Goal: Information Seeking & Learning: Find specific fact

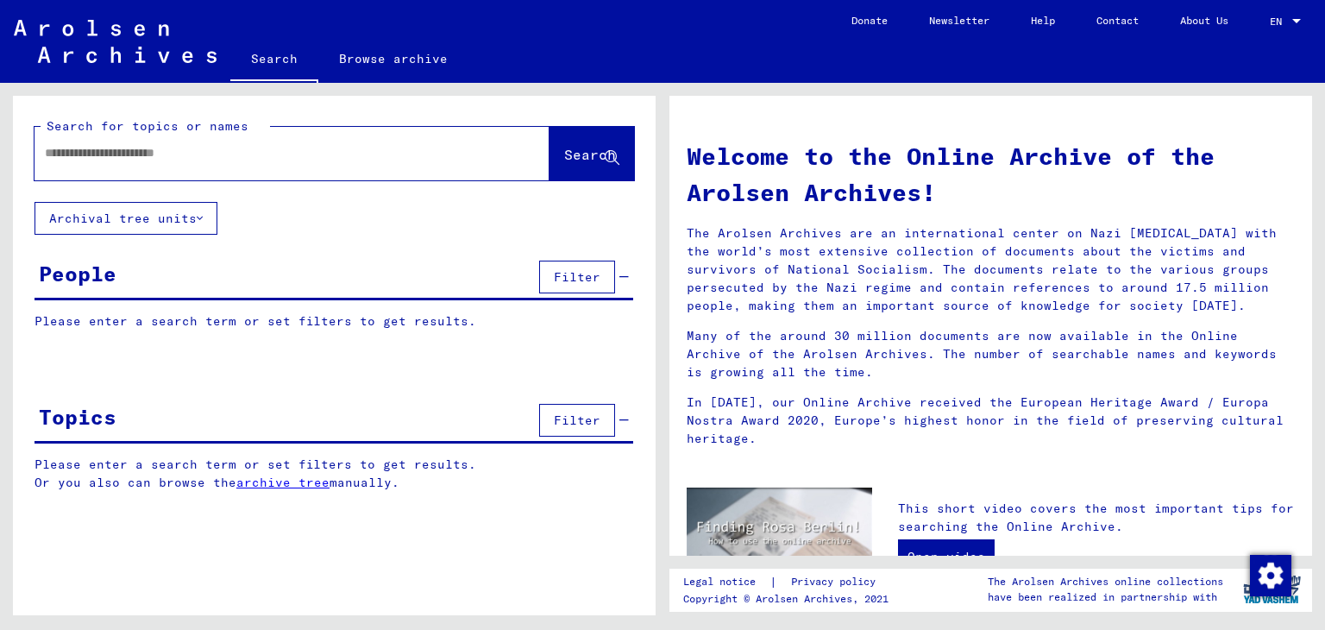
click at [154, 162] on div at bounding box center [266, 153] width 463 height 39
click at [154, 156] on input "text" at bounding box center [271, 153] width 453 height 18
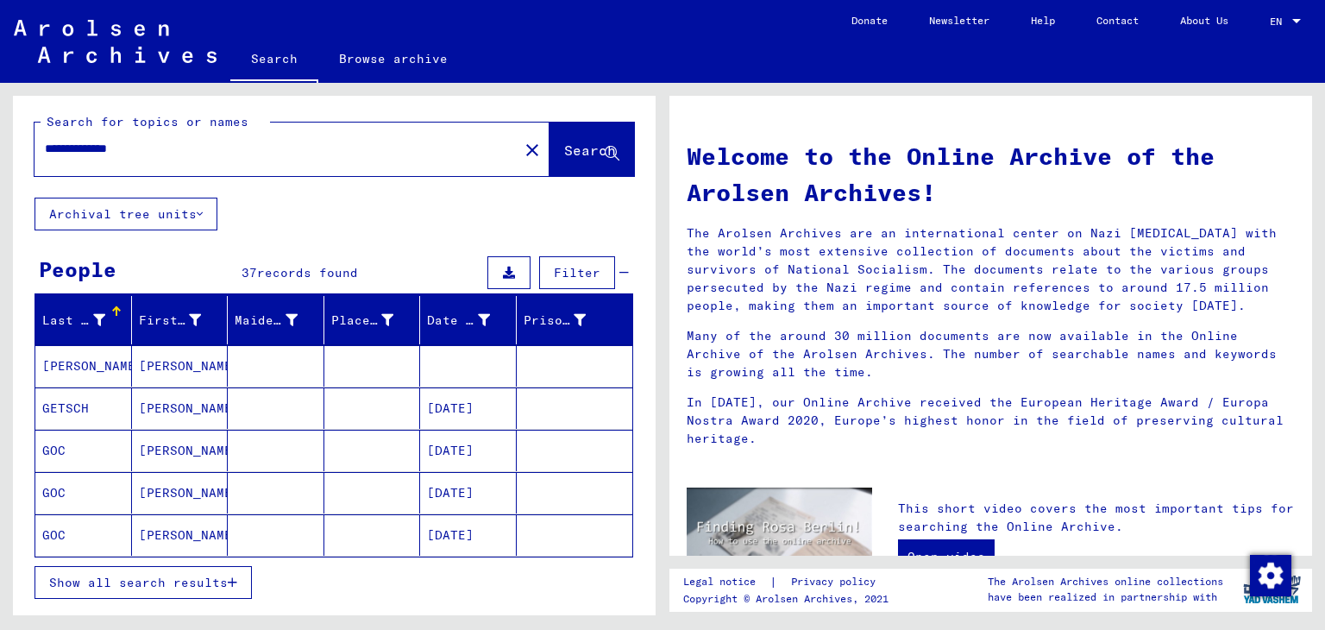
scroll to position [5, 0]
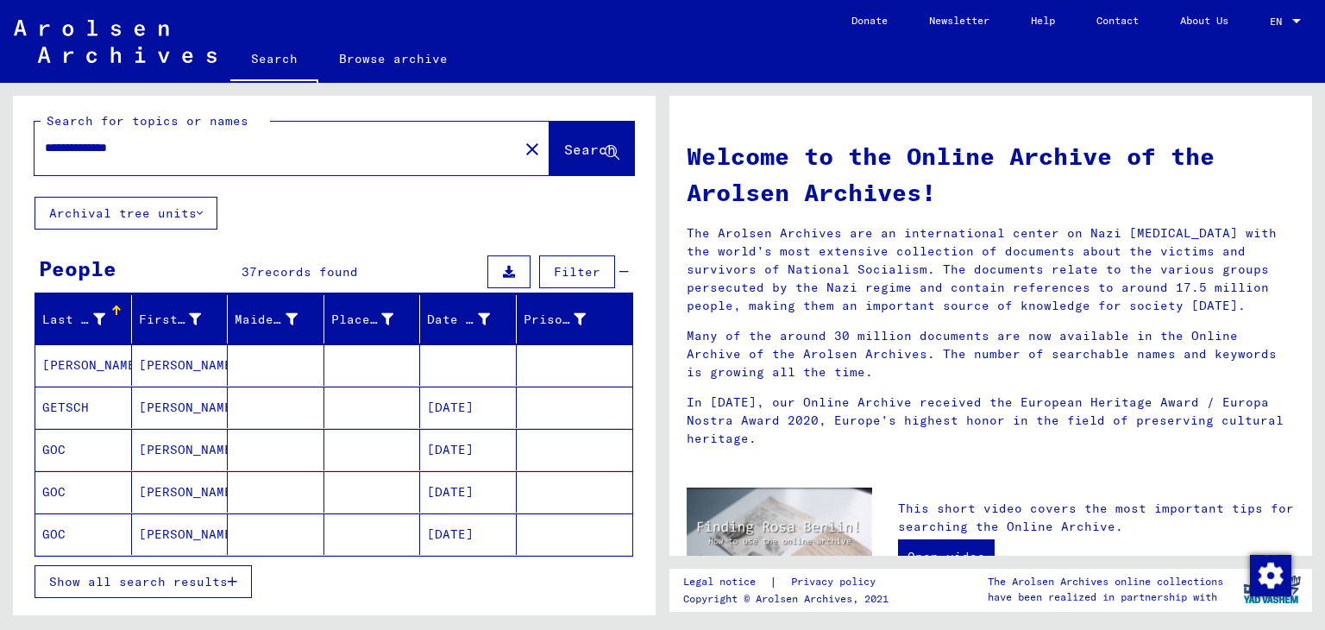
click at [155, 577] on span "Show all search results" at bounding box center [138, 582] width 179 height 16
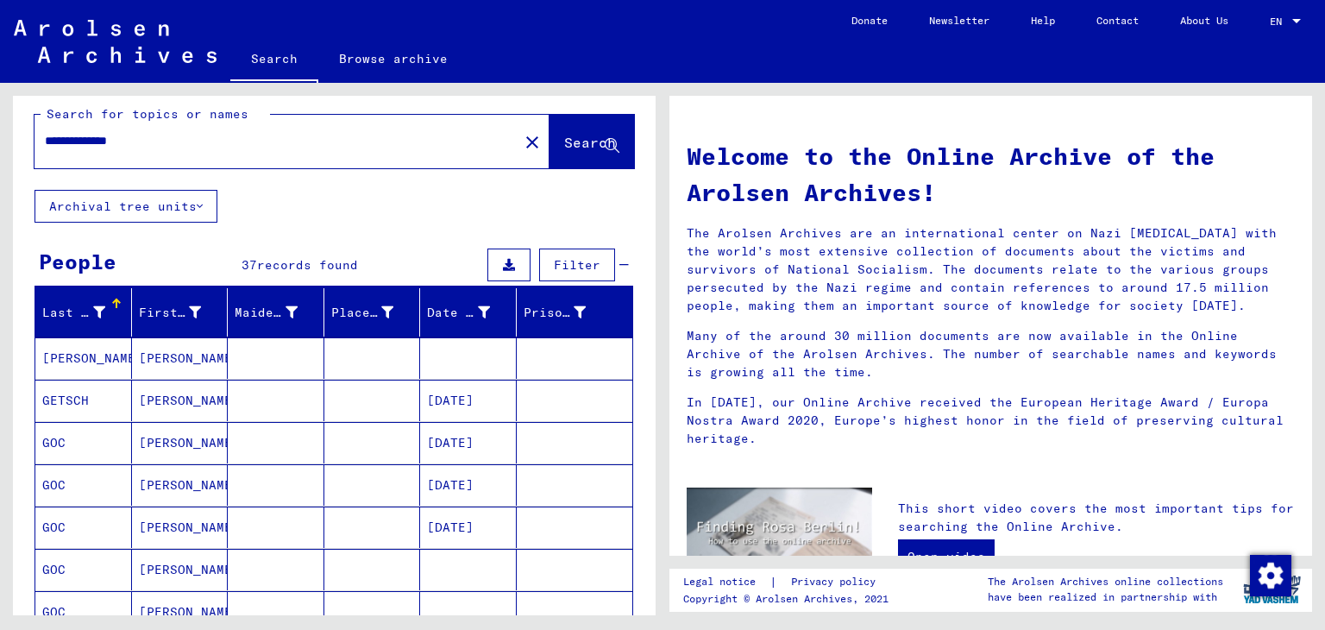
scroll to position [0, 0]
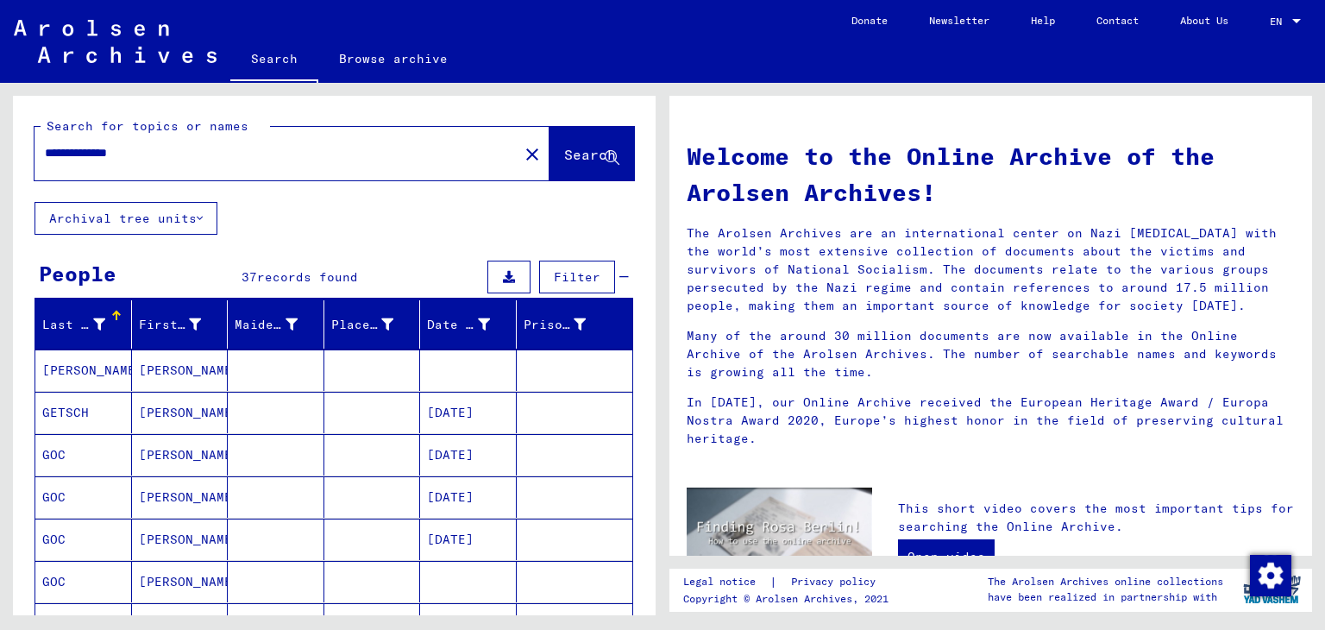
click at [159, 148] on input "**********" at bounding box center [271, 153] width 453 height 18
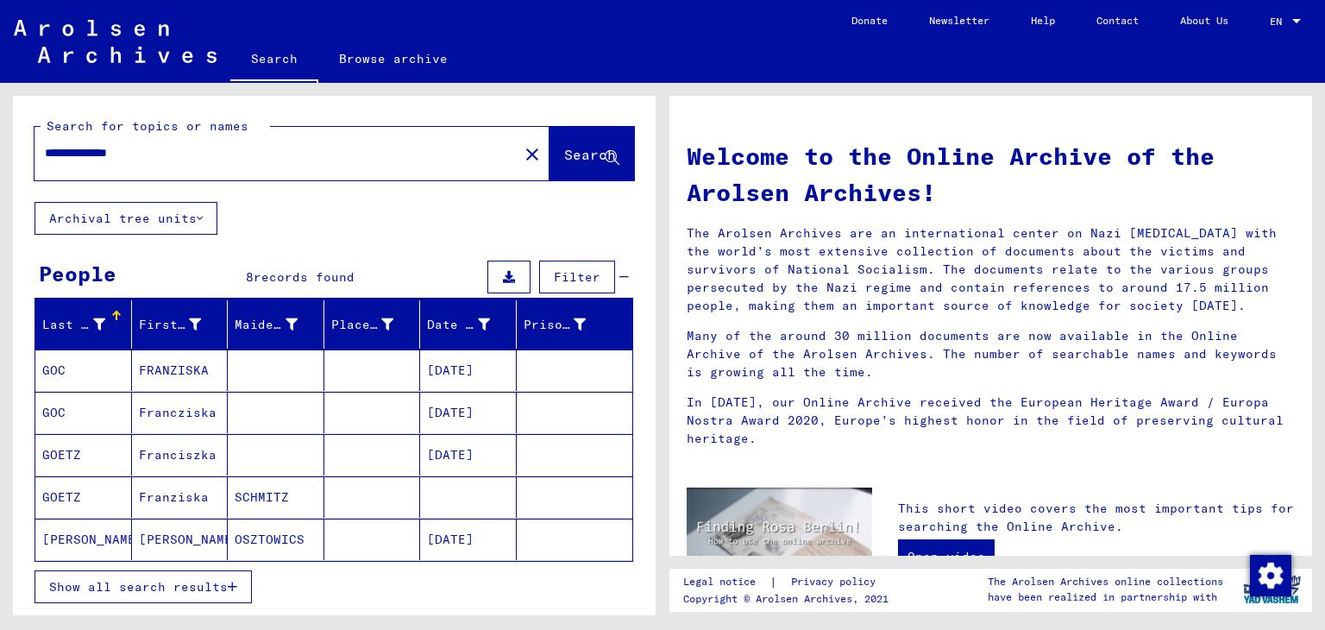
click at [190, 373] on mat-cell "FRANZISKA" at bounding box center [180, 369] width 97 height 41
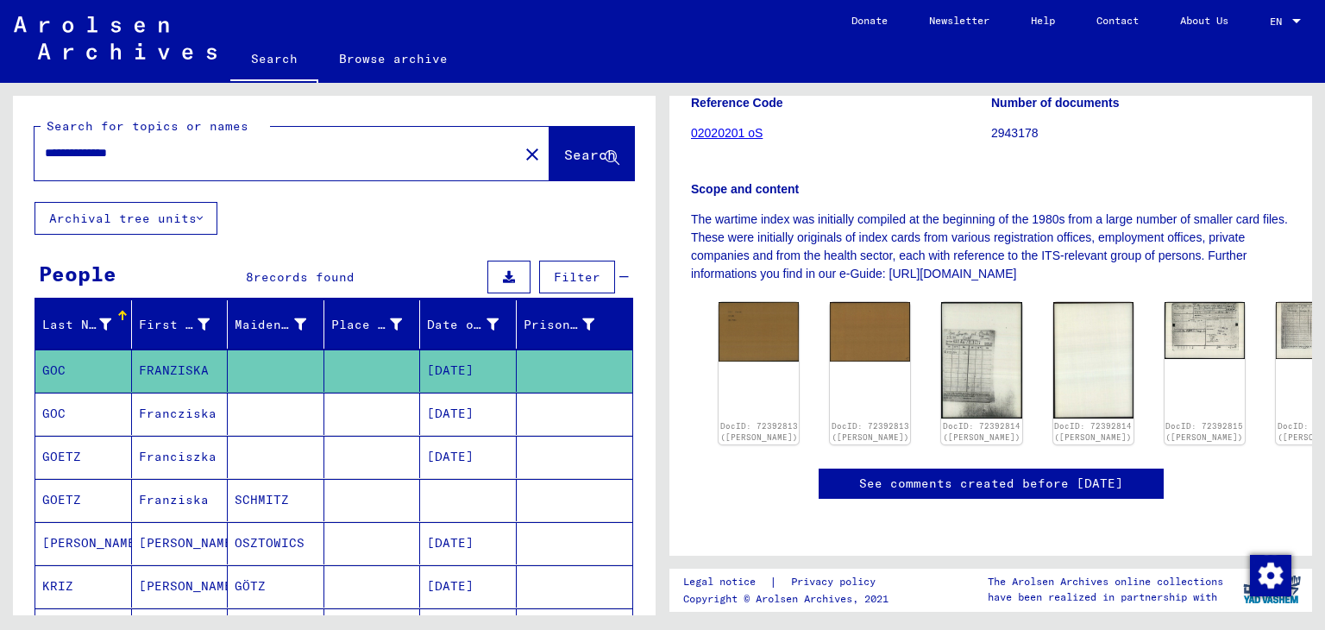
scroll to position [406, 0]
click at [1162, 299] on img at bounding box center [1204, 329] width 85 height 60
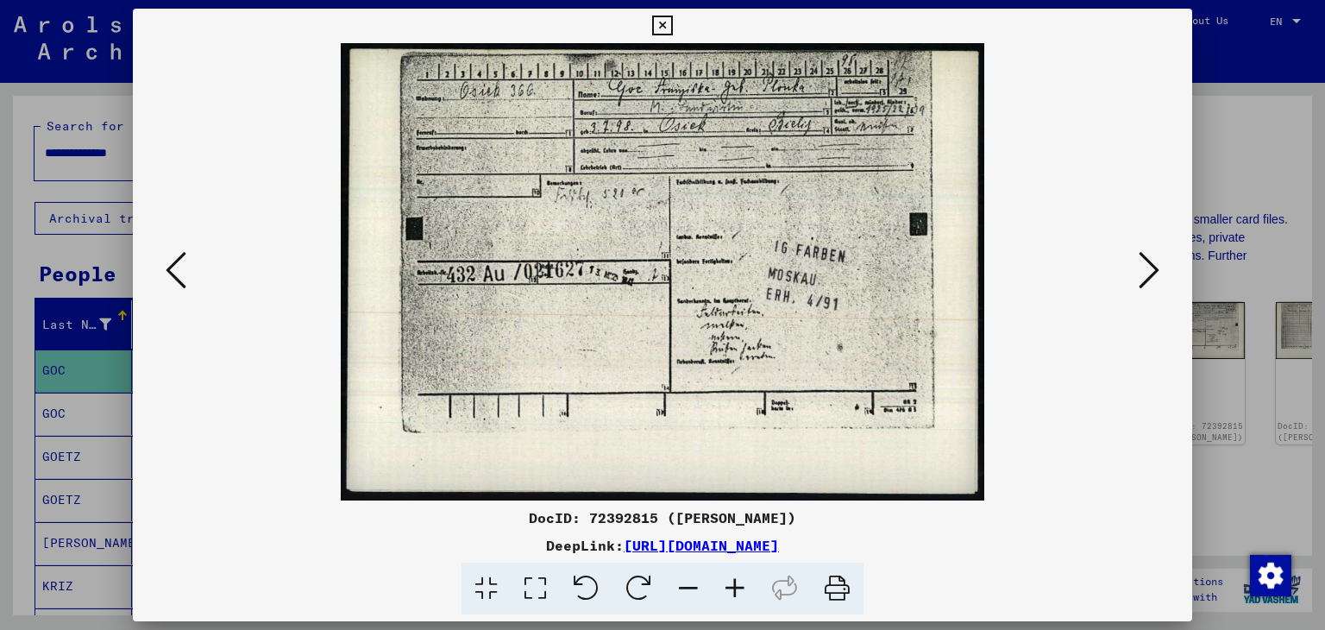
click at [736, 591] on icon at bounding box center [735, 589] width 47 height 53
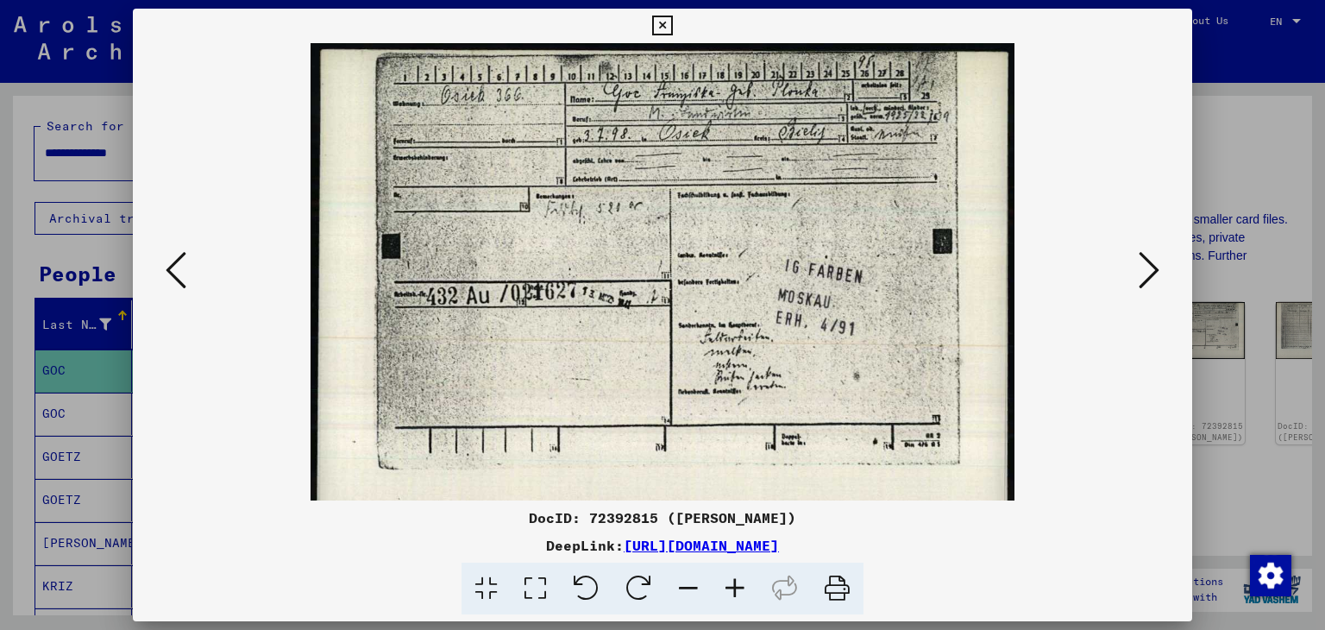
click at [736, 591] on icon at bounding box center [735, 589] width 47 height 53
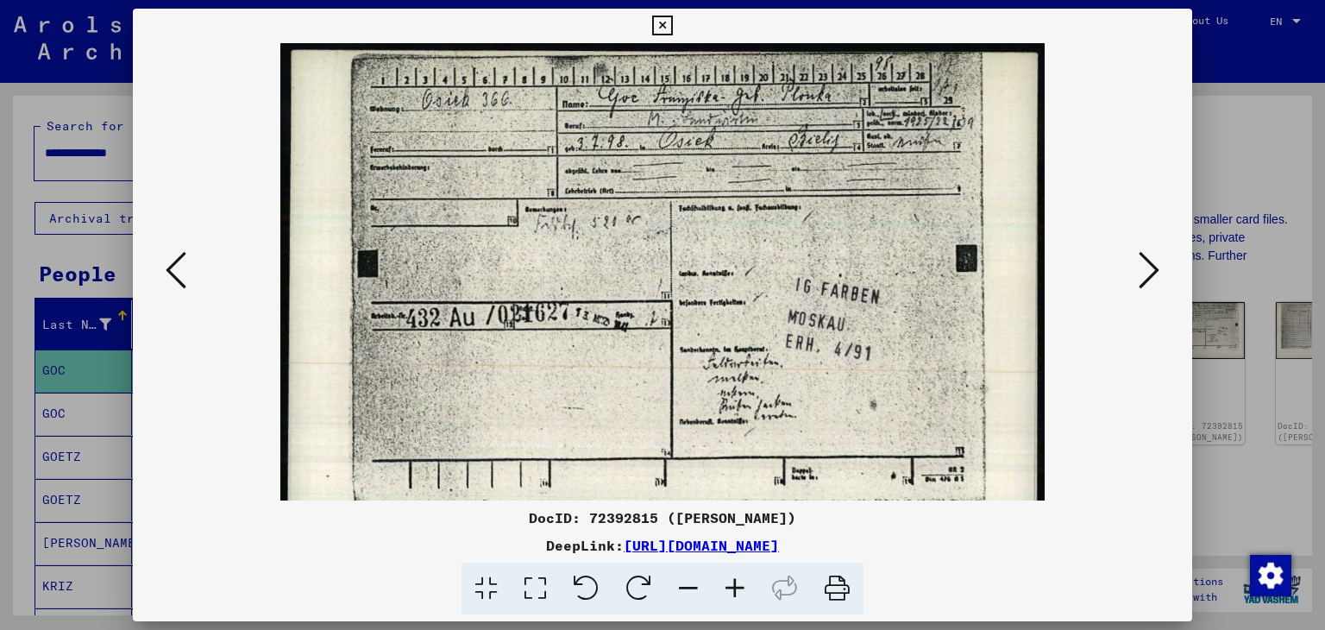
click at [736, 591] on icon at bounding box center [735, 589] width 47 height 53
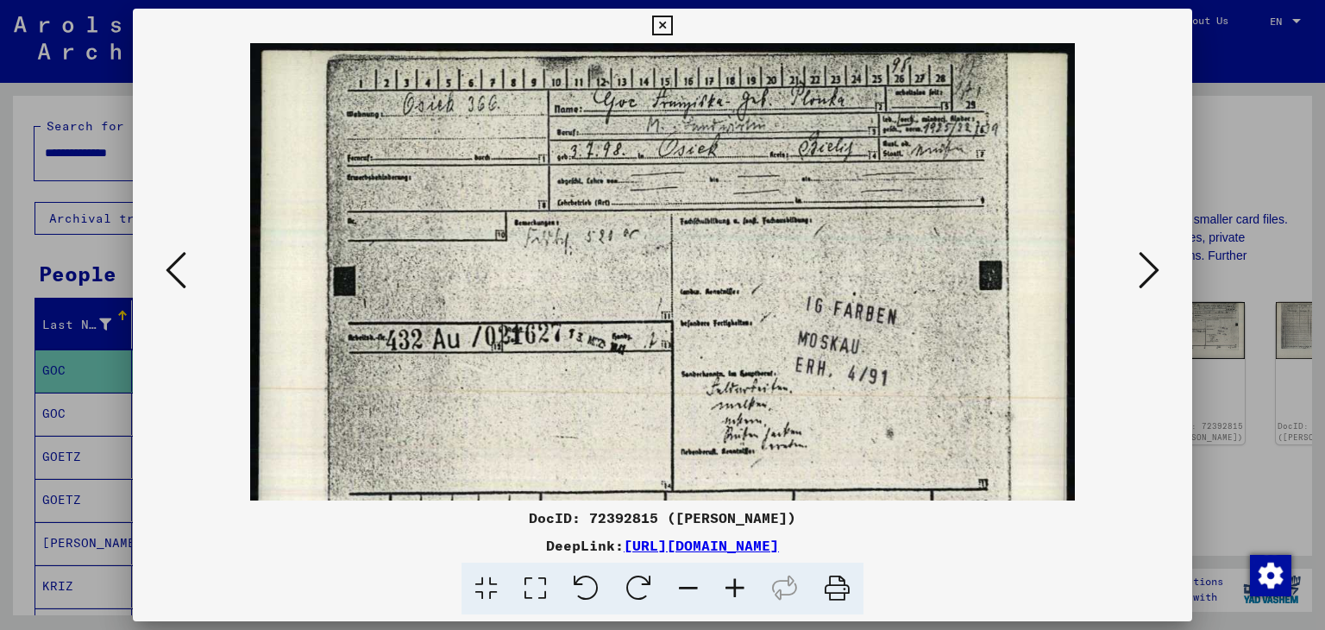
click at [736, 591] on icon at bounding box center [735, 589] width 47 height 53
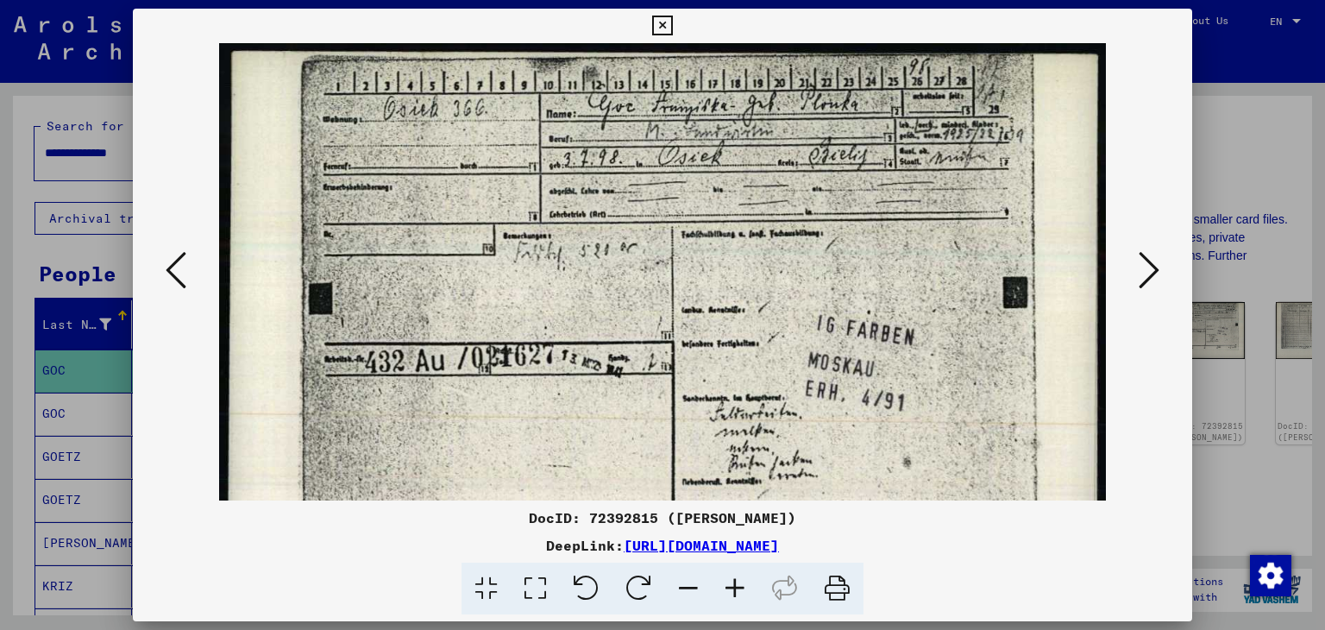
click at [736, 591] on icon at bounding box center [735, 589] width 47 height 53
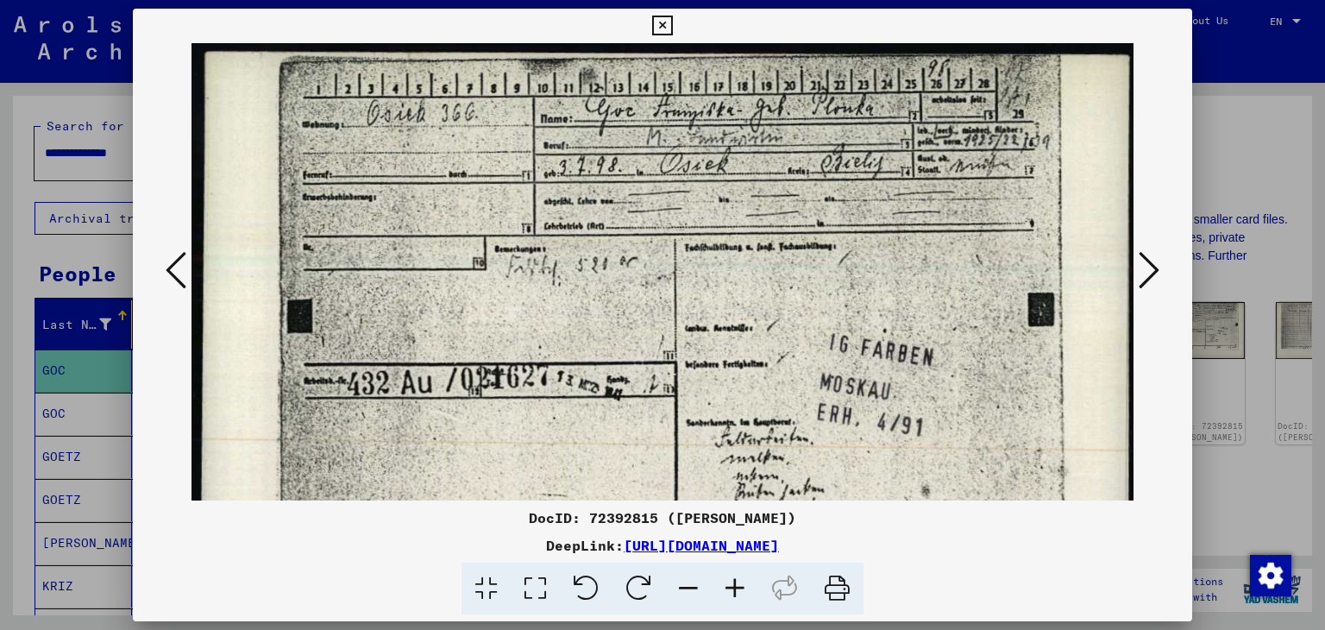
click at [736, 591] on icon at bounding box center [735, 589] width 47 height 53
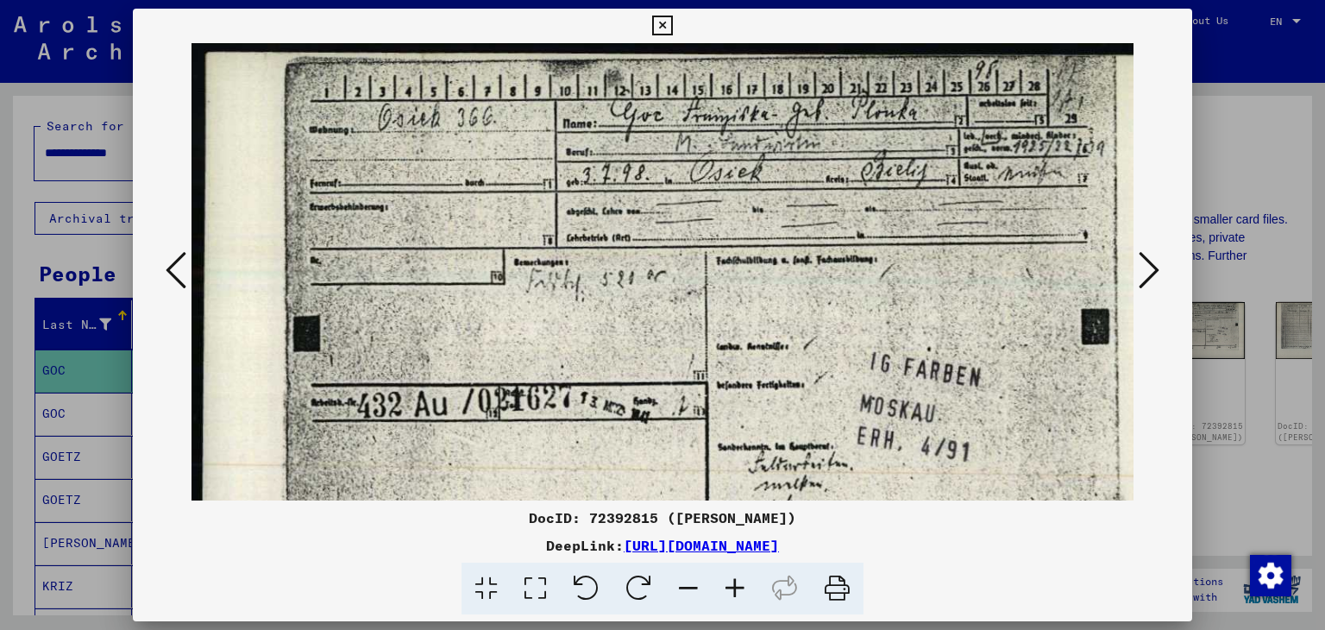
click at [736, 591] on icon at bounding box center [735, 589] width 47 height 53
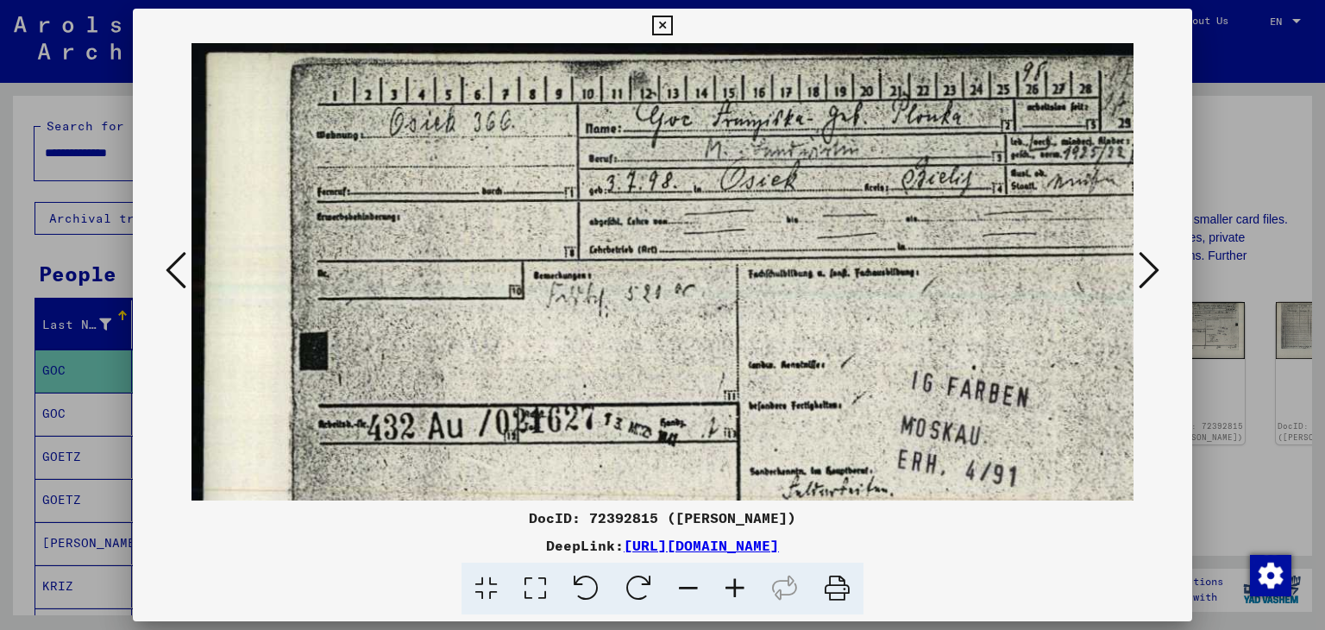
click at [736, 591] on icon at bounding box center [735, 589] width 47 height 53
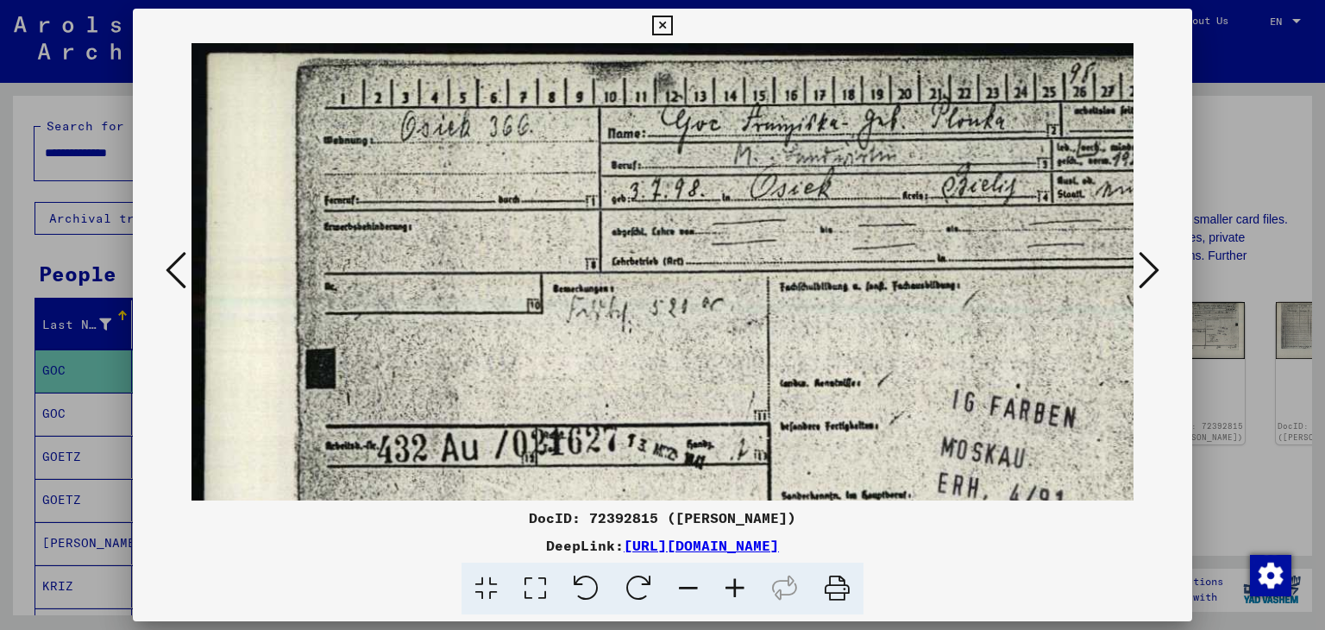
click at [1149, 274] on icon at bounding box center [1149, 269] width 21 height 41
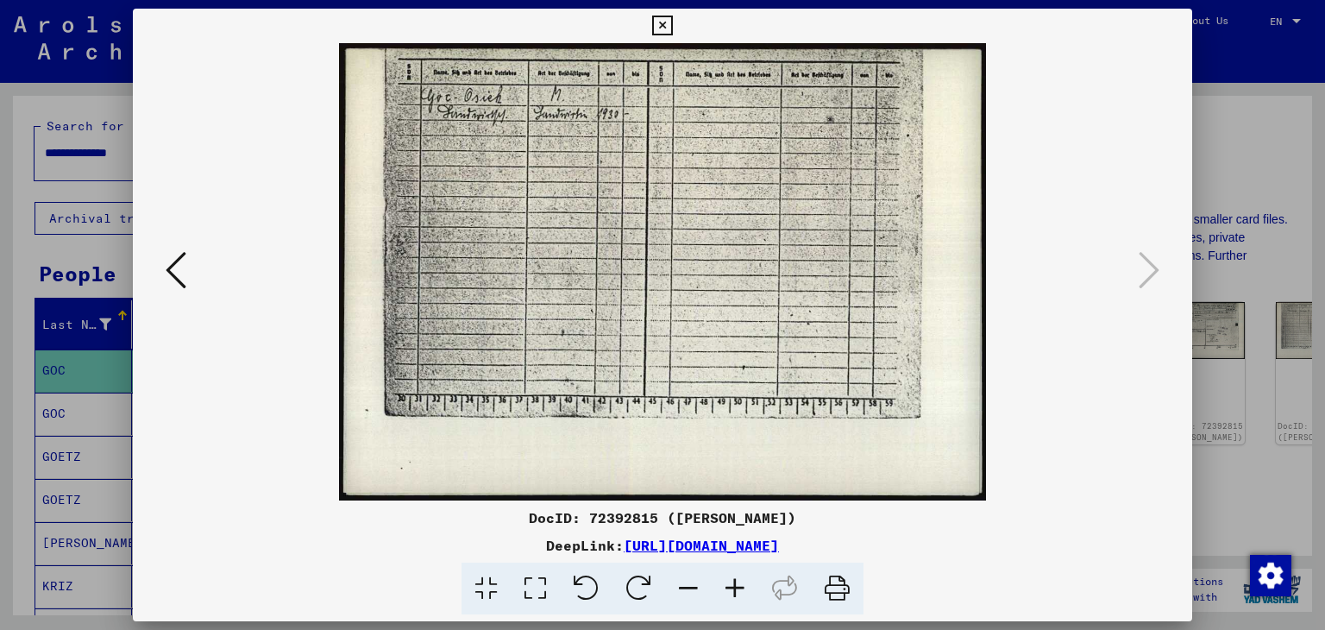
click at [734, 594] on icon at bounding box center [735, 589] width 47 height 53
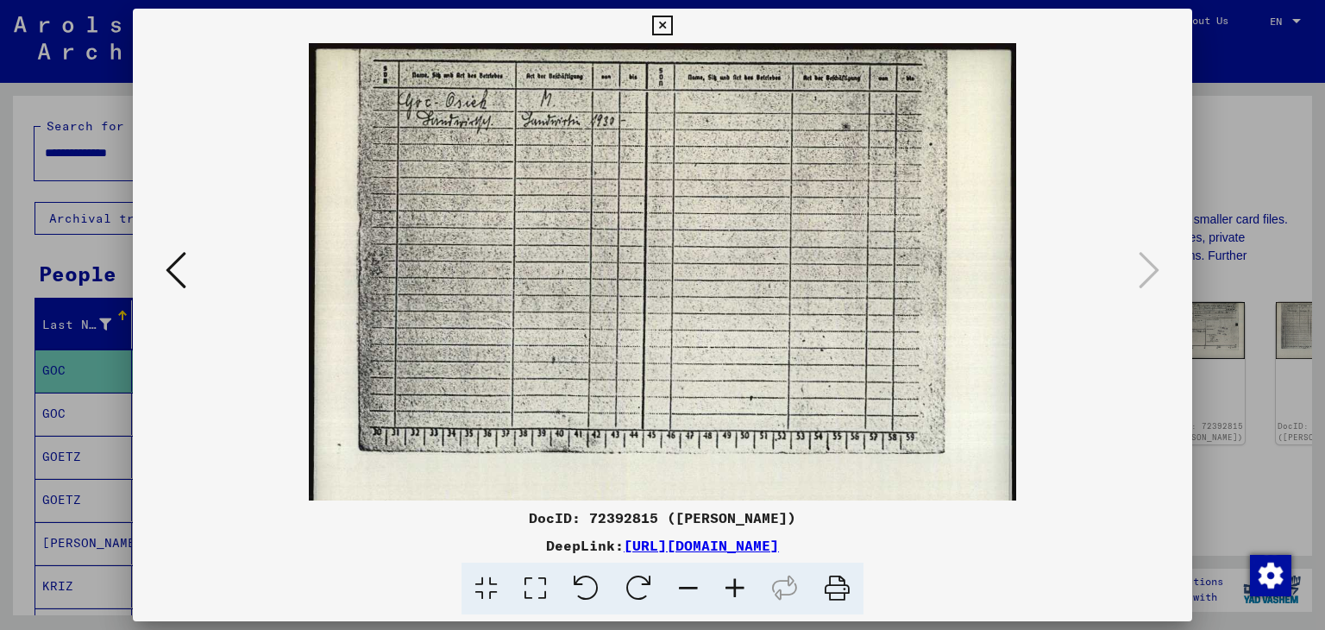
click at [734, 594] on icon at bounding box center [735, 589] width 47 height 53
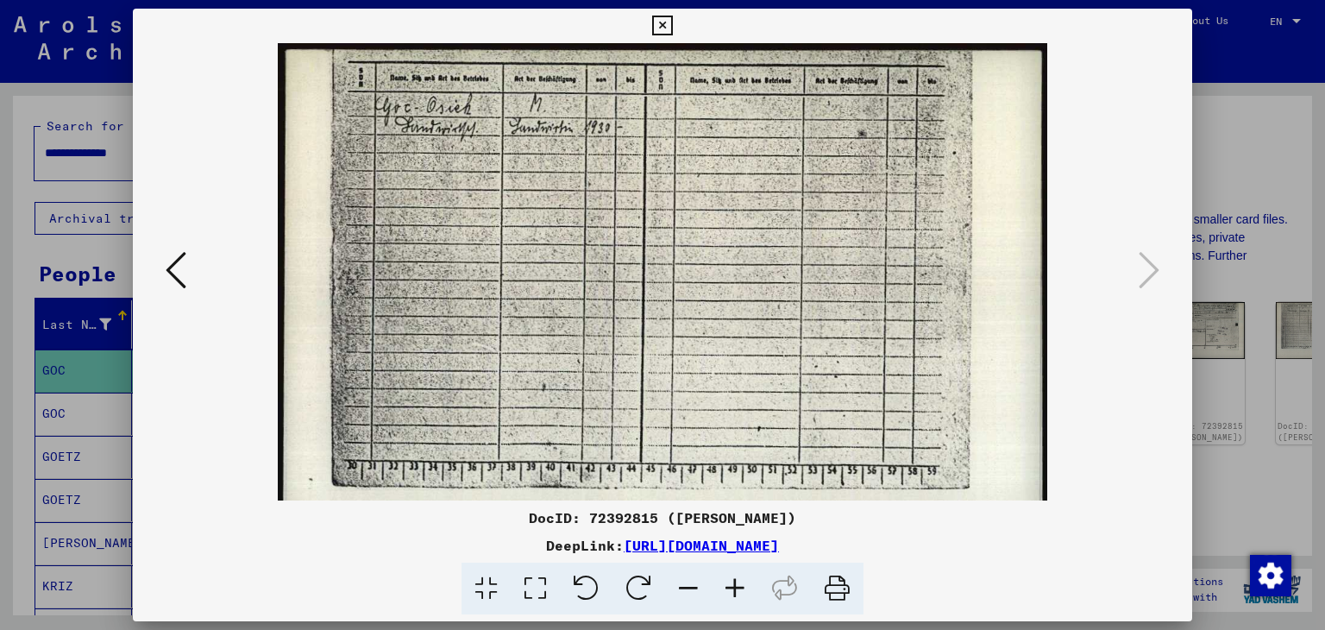
click at [734, 594] on icon at bounding box center [735, 589] width 47 height 53
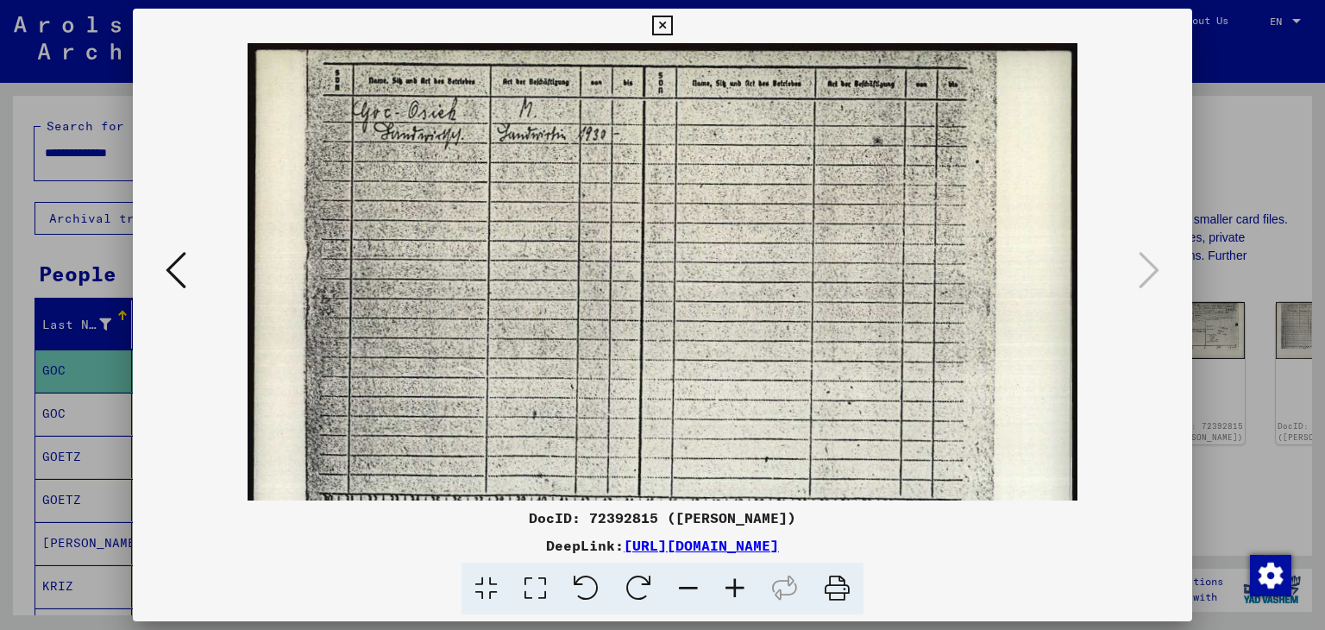
click at [734, 594] on icon at bounding box center [735, 589] width 47 height 53
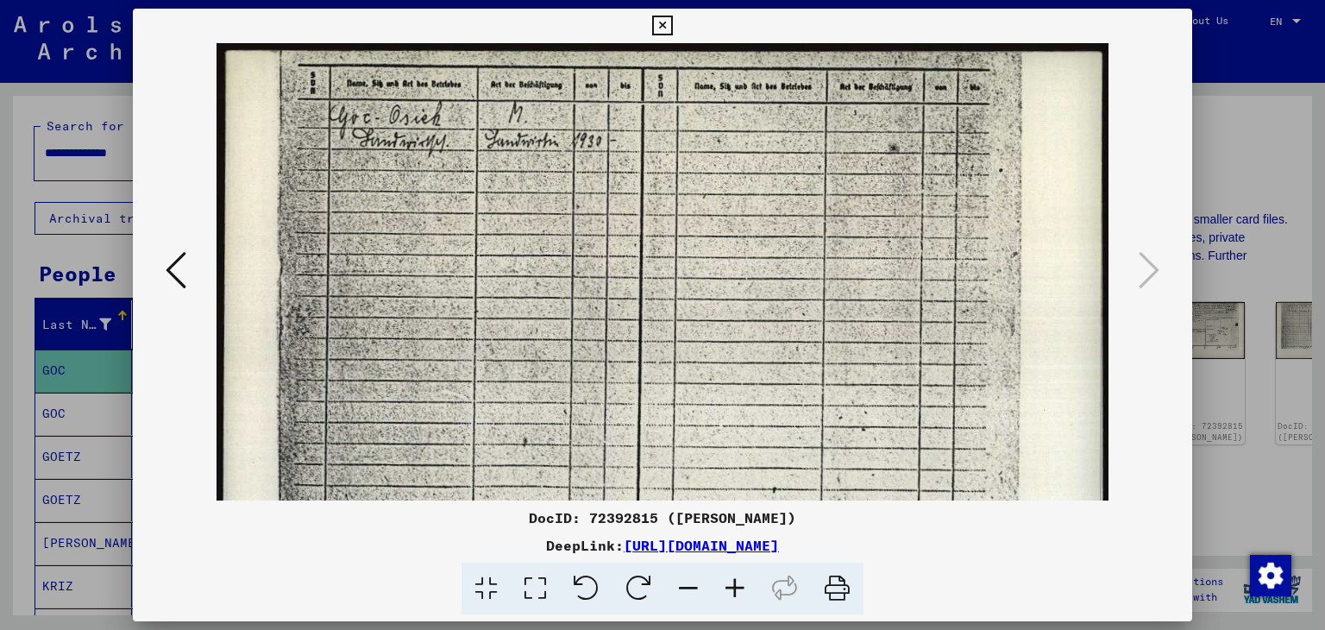
click at [735, 594] on icon at bounding box center [735, 589] width 47 height 53
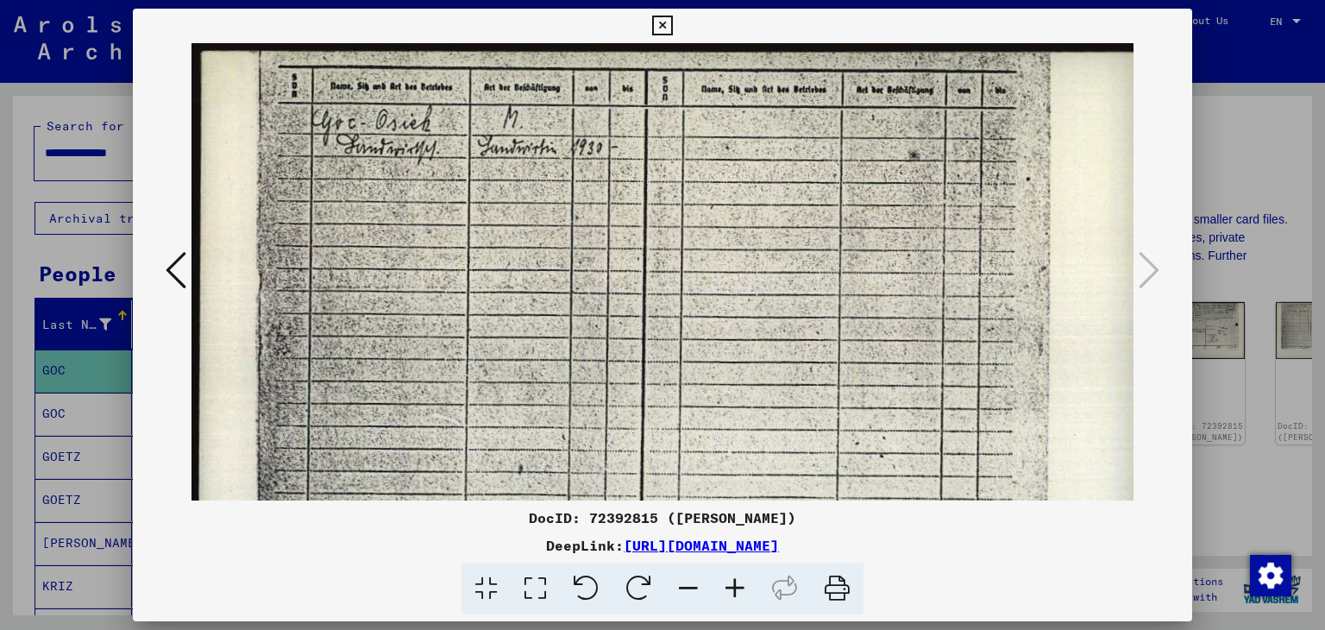
click at [735, 594] on icon at bounding box center [735, 589] width 47 height 53
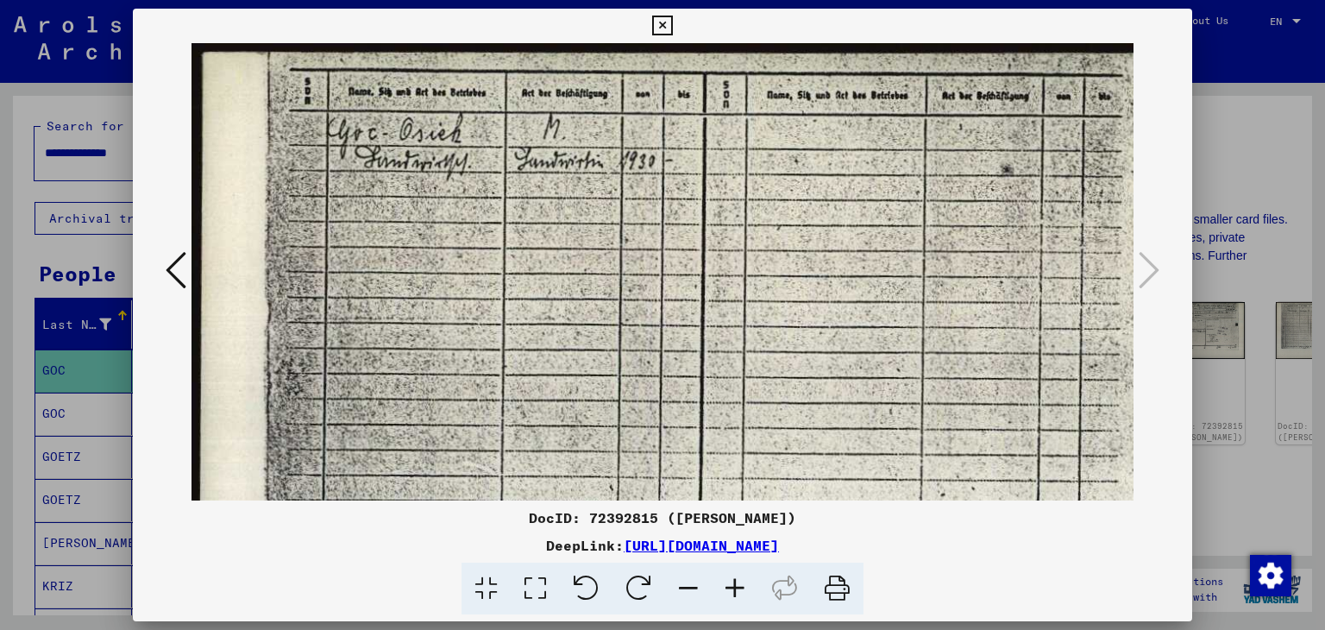
click at [735, 594] on icon at bounding box center [735, 589] width 47 height 53
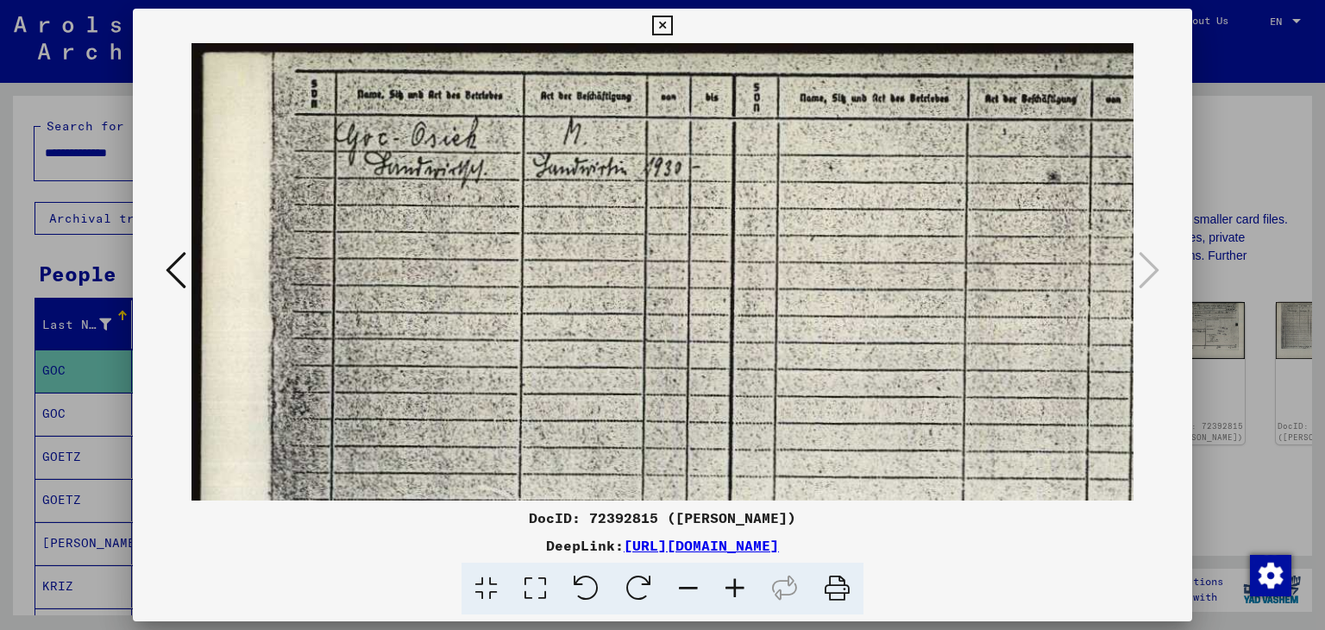
click at [735, 594] on icon at bounding box center [735, 589] width 47 height 53
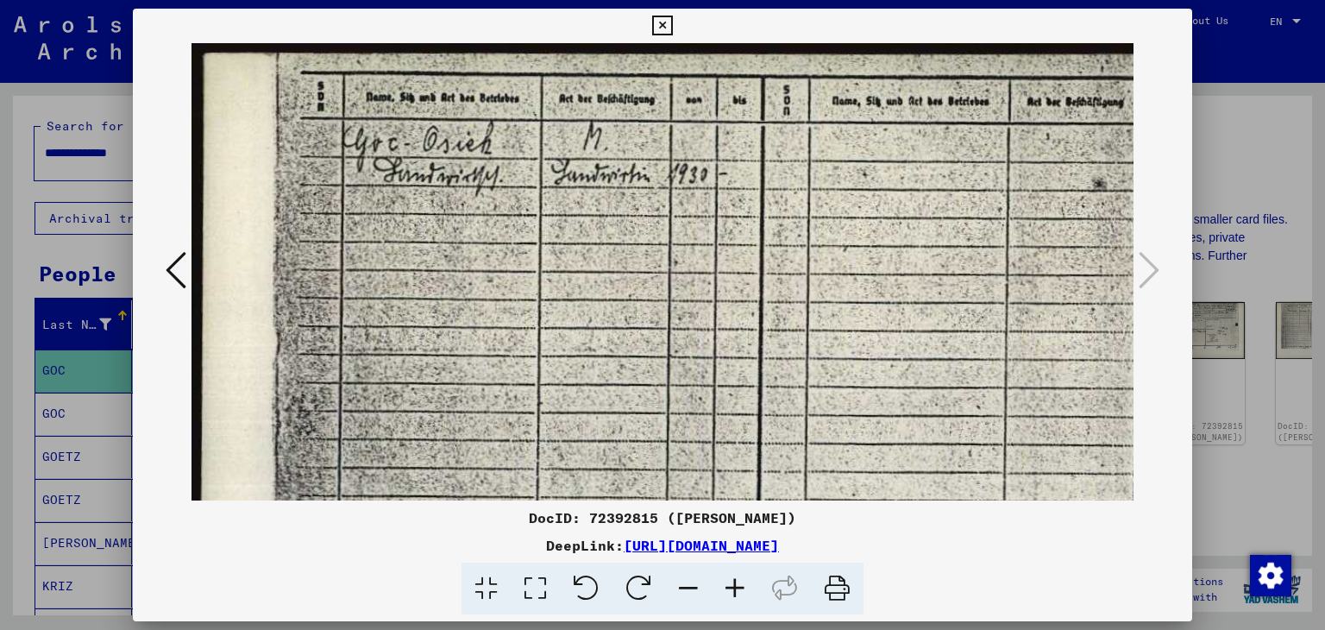
click at [735, 594] on icon at bounding box center [735, 589] width 47 height 53
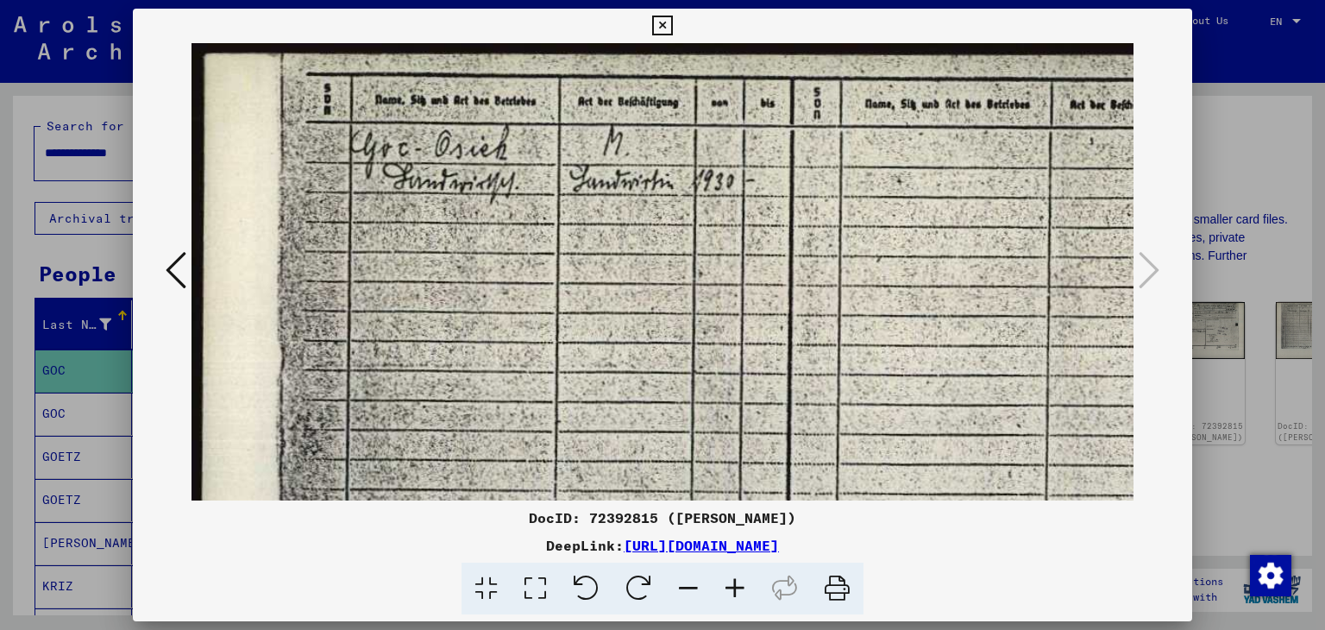
click at [735, 594] on icon at bounding box center [735, 589] width 47 height 53
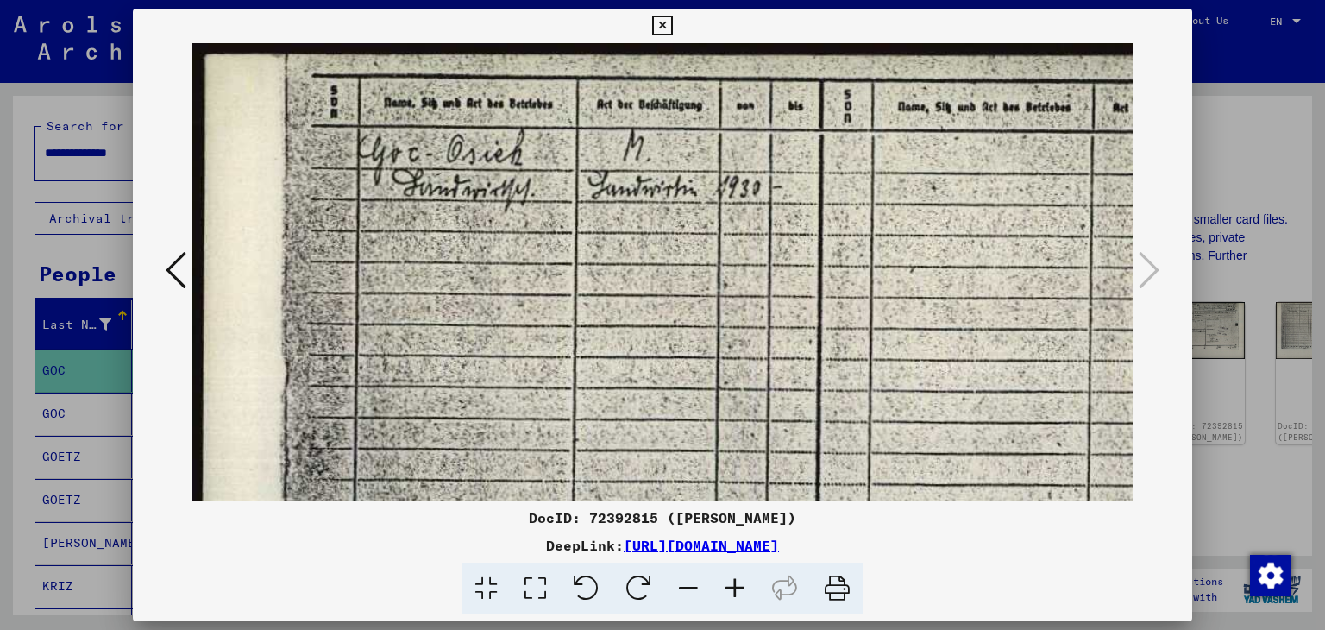
click at [735, 594] on icon at bounding box center [735, 589] width 47 height 53
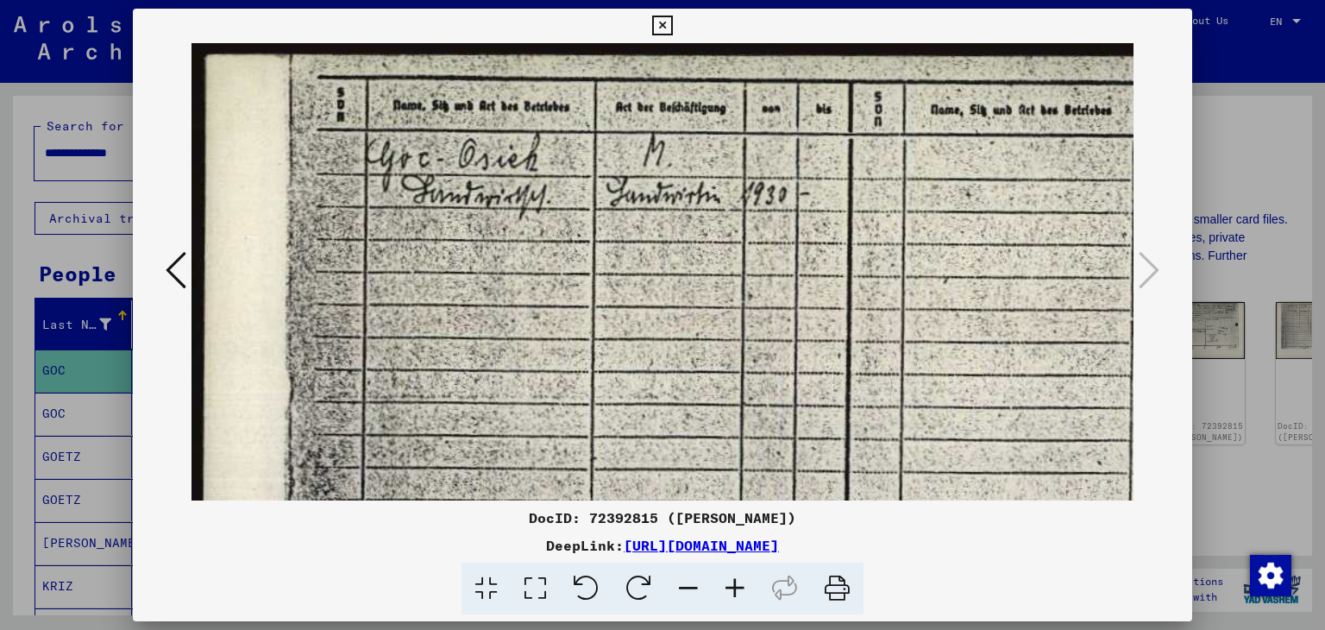
click at [735, 594] on icon at bounding box center [735, 589] width 47 height 53
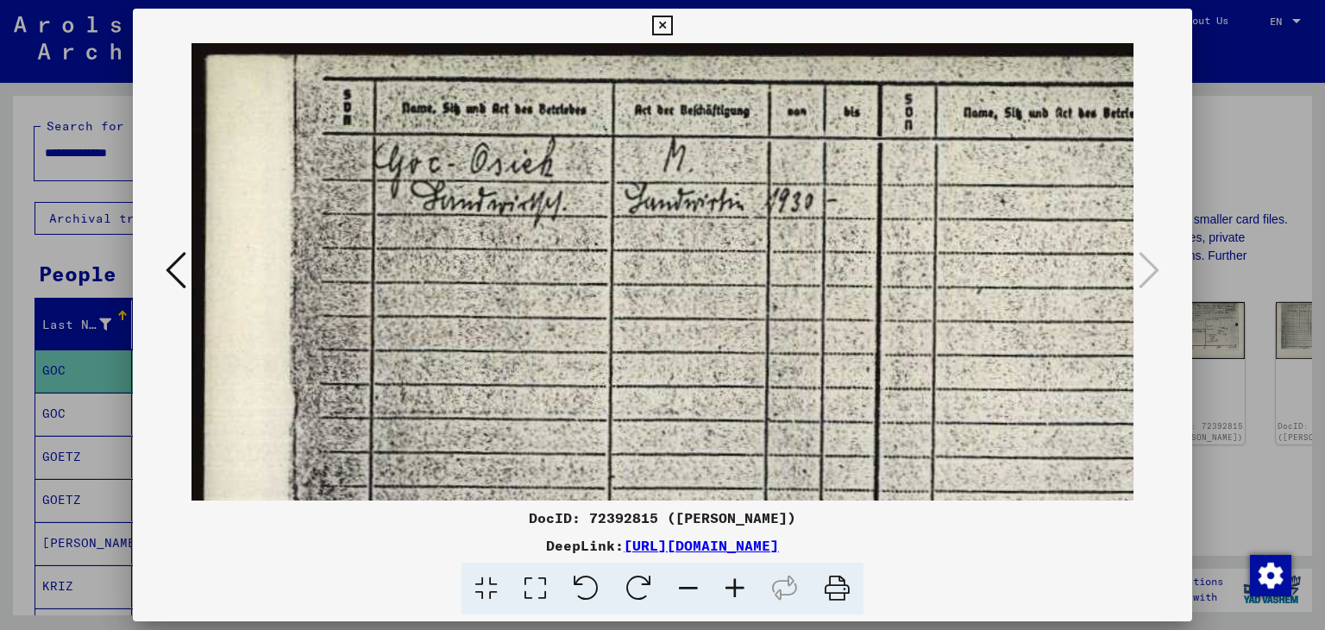
click at [735, 594] on icon at bounding box center [735, 589] width 47 height 53
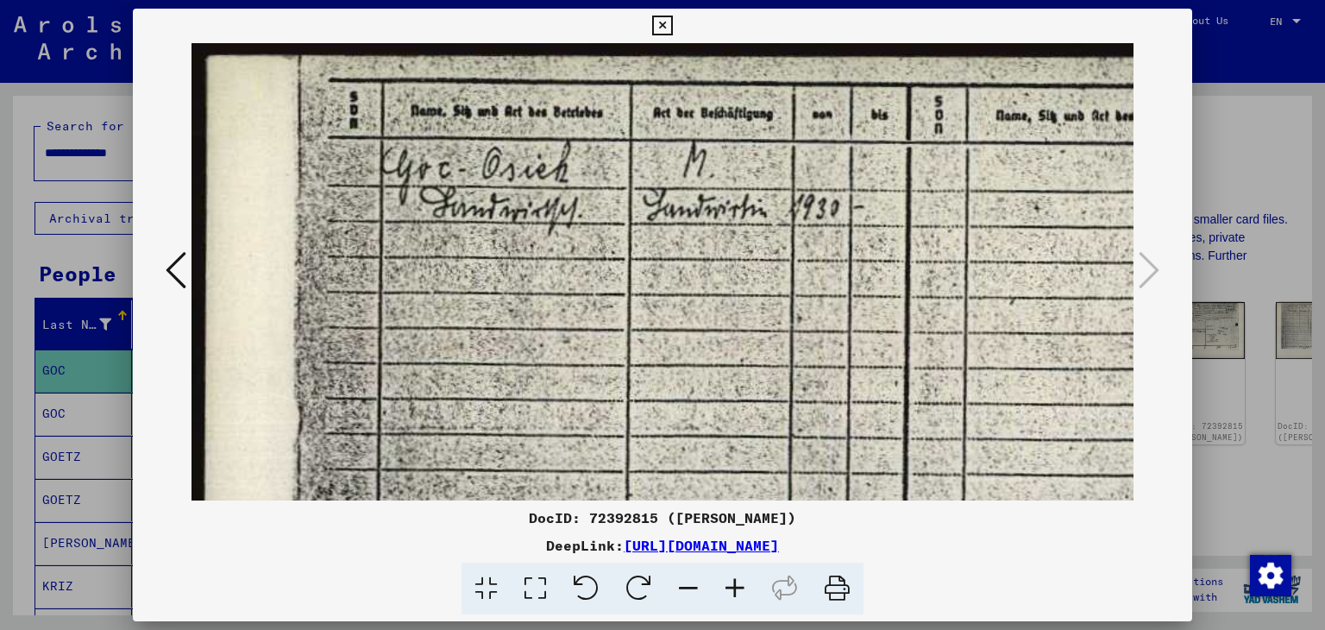
click at [735, 594] on icon at bounding box center [735, 589] width 47 height 53
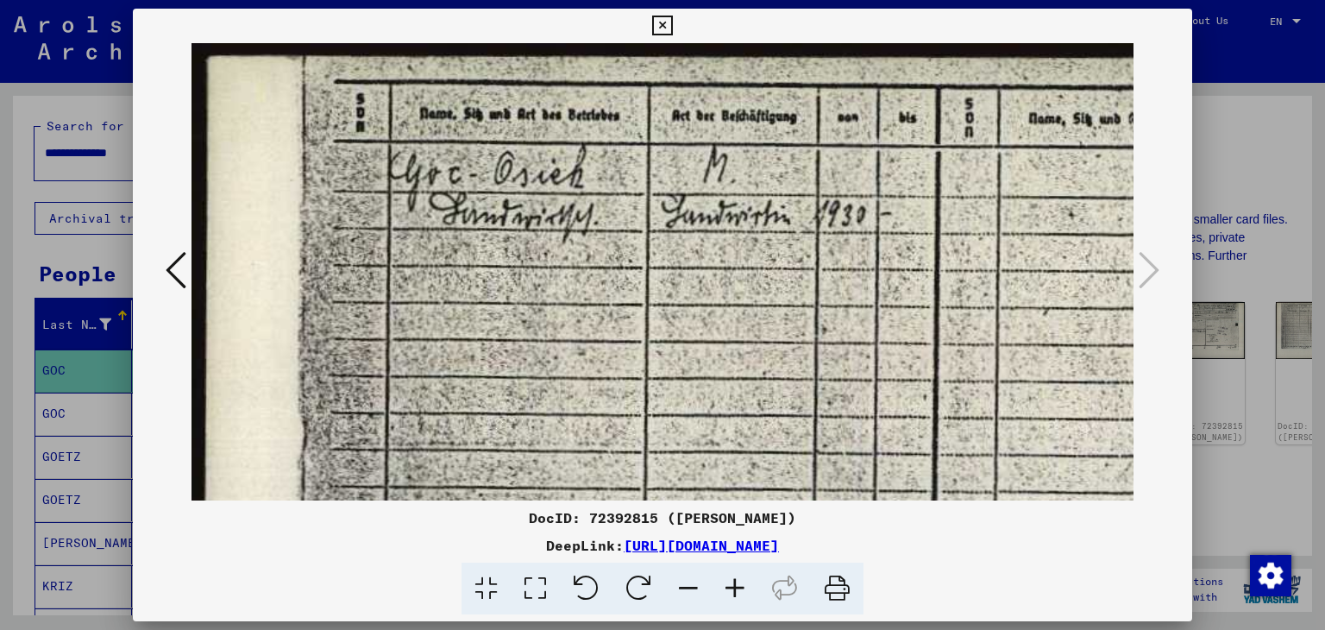
click at [735, 594] on icon at bounding box center [735, 589] width 47 height 53
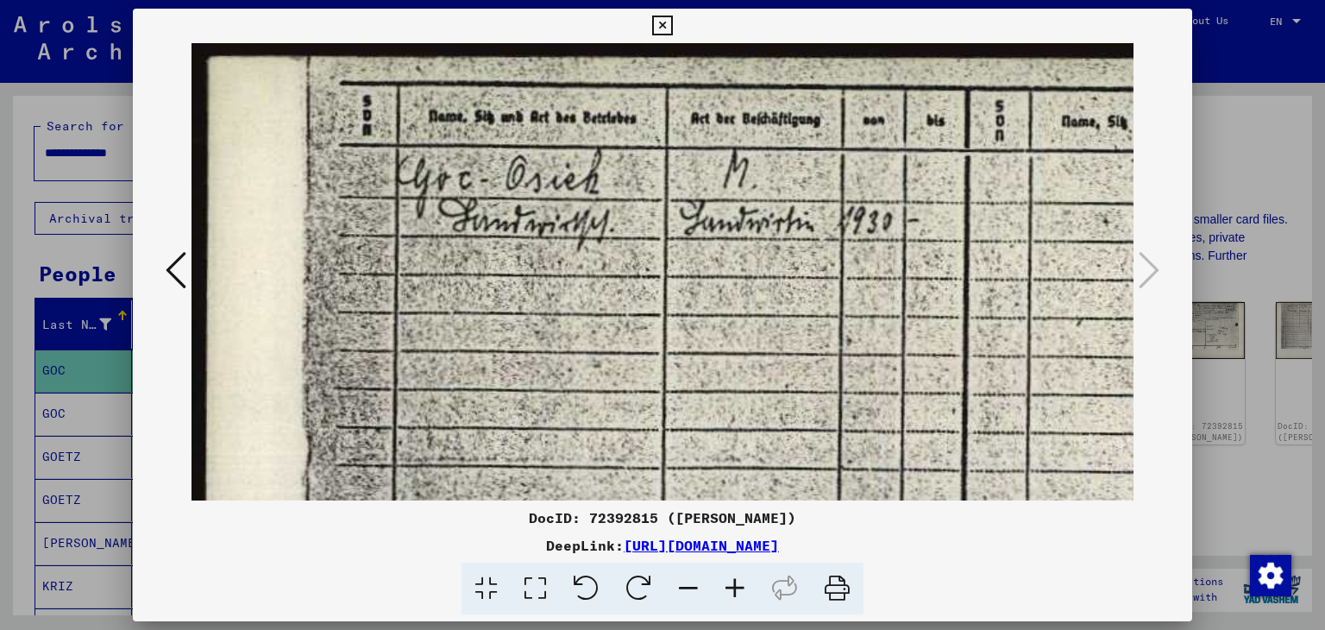
click at [735, 594] on icon at bounding box center [735, 589] width 47 height 53
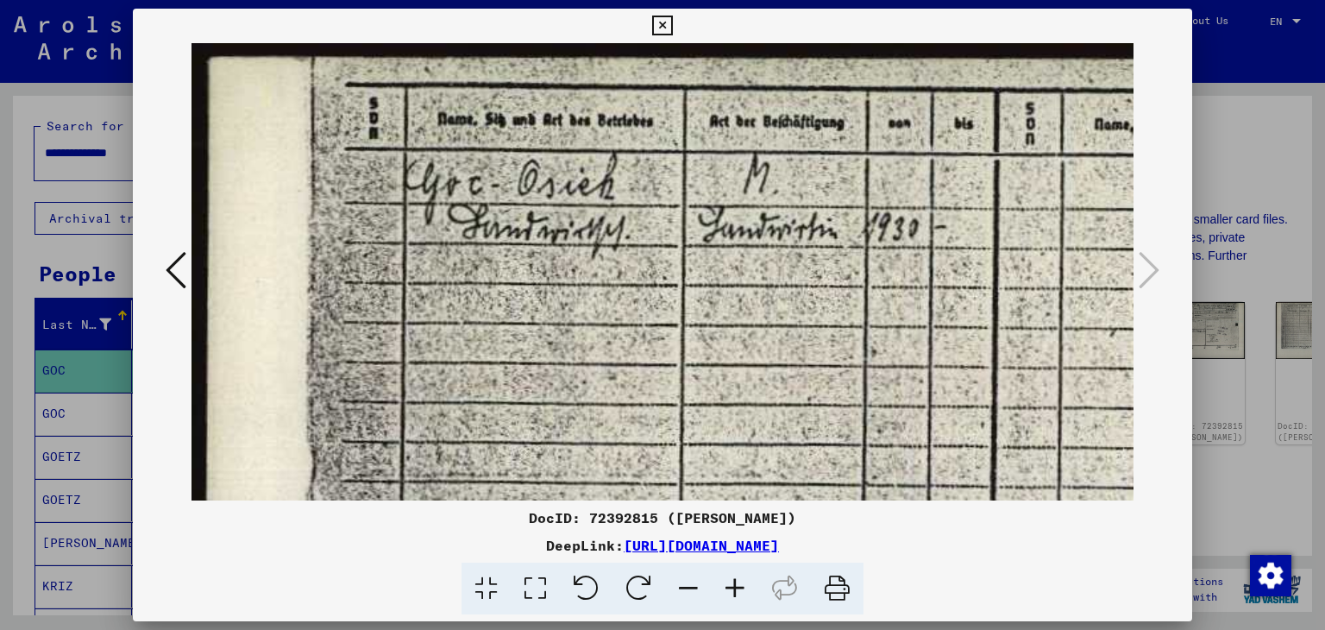
click at [735, 594] on icon at bounding box center [735, 589] width 47 height 53
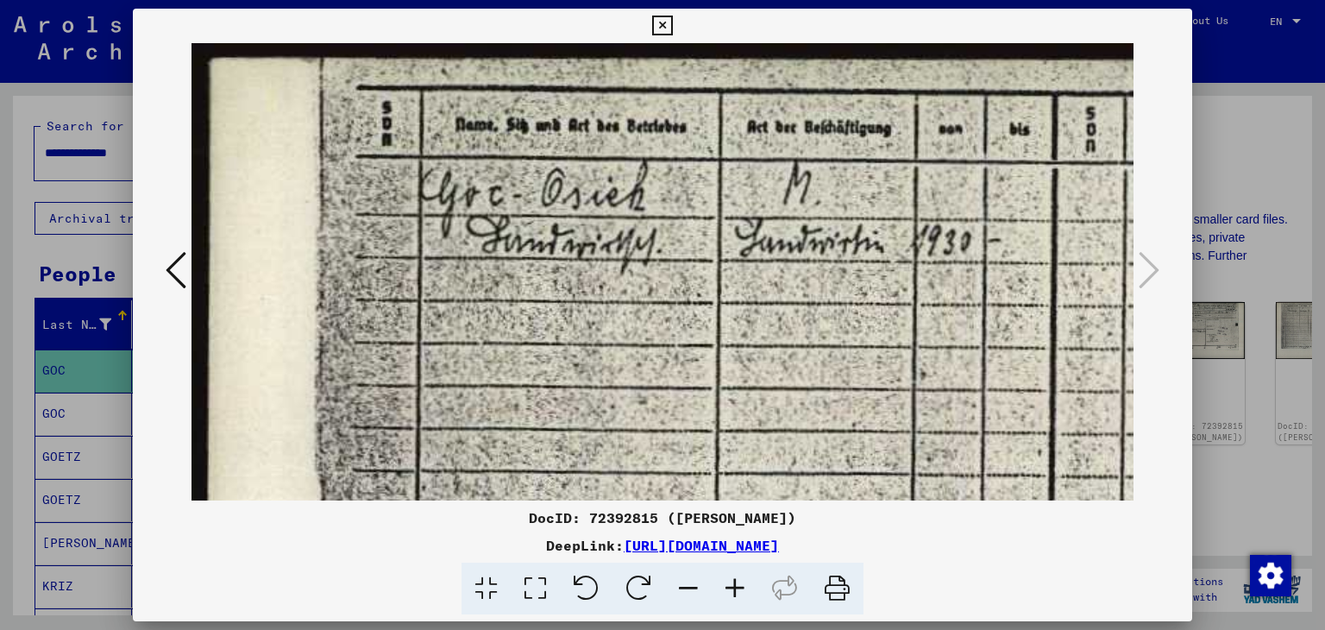
click at [735, 594] on icon at bounding box center [735, 589] width 47 height 53
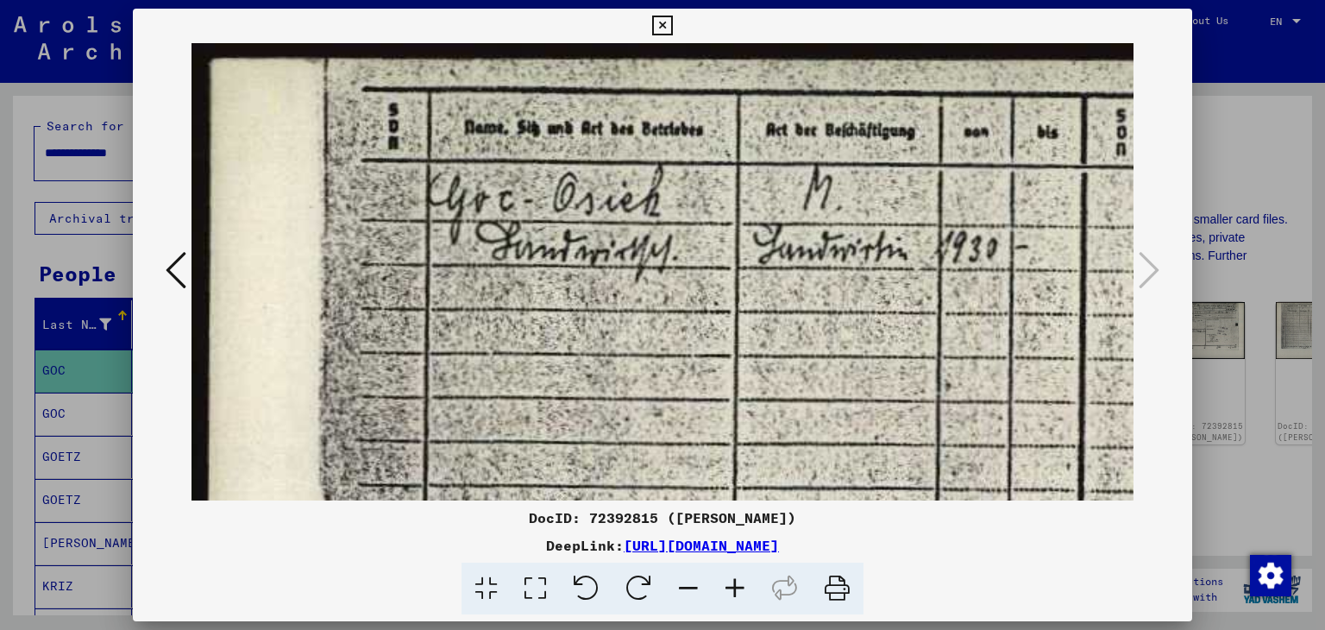
click at [735, 594] on icon at bounding box center [735, 589] width 47 height 53
click at [174, 260] on icon at bounding box center [176, 269] width 21 height 41
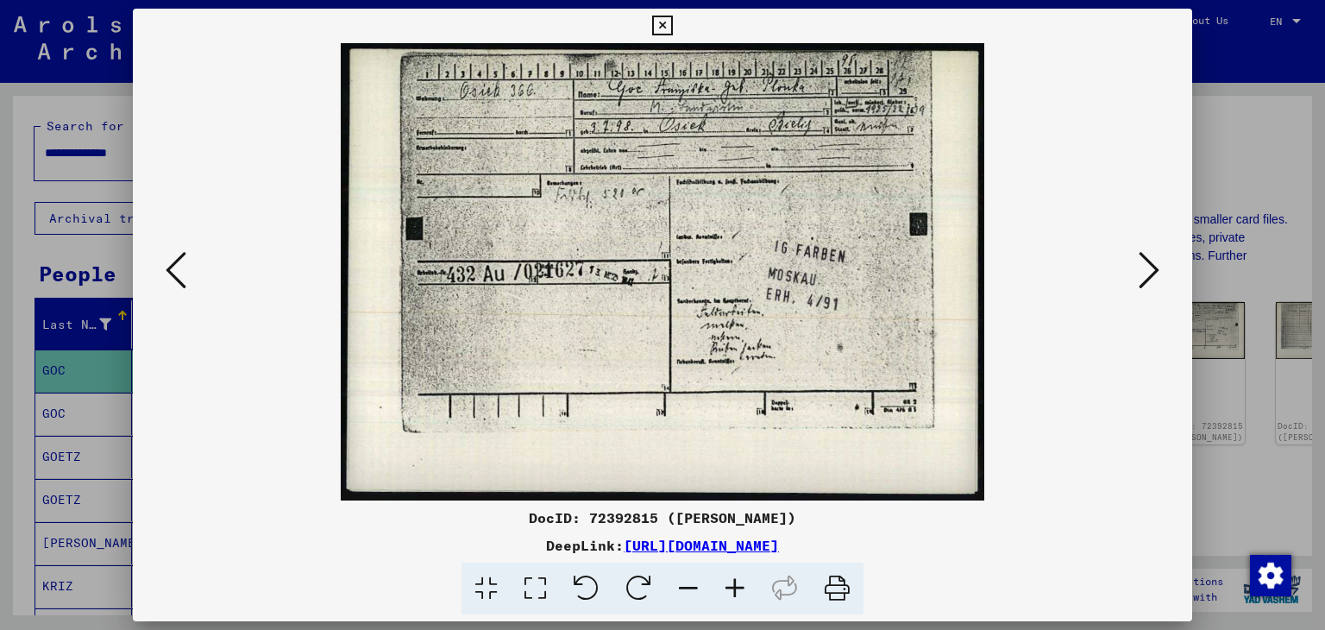
drag, startPoint x: 991, startPoint y: 546, endPoint x: 447, endPoint y: 546, distance: 544.4
click at [447, 546] on div "DeepLink: [URL][DOMAIN_NAME]" at bounding box center [663, 545] width 1060 height 21
copy link "[URL][DOMAIN_NAME]"
click at [1153, 267] on icon at bounding box center [1149, 269] width 21 height 41
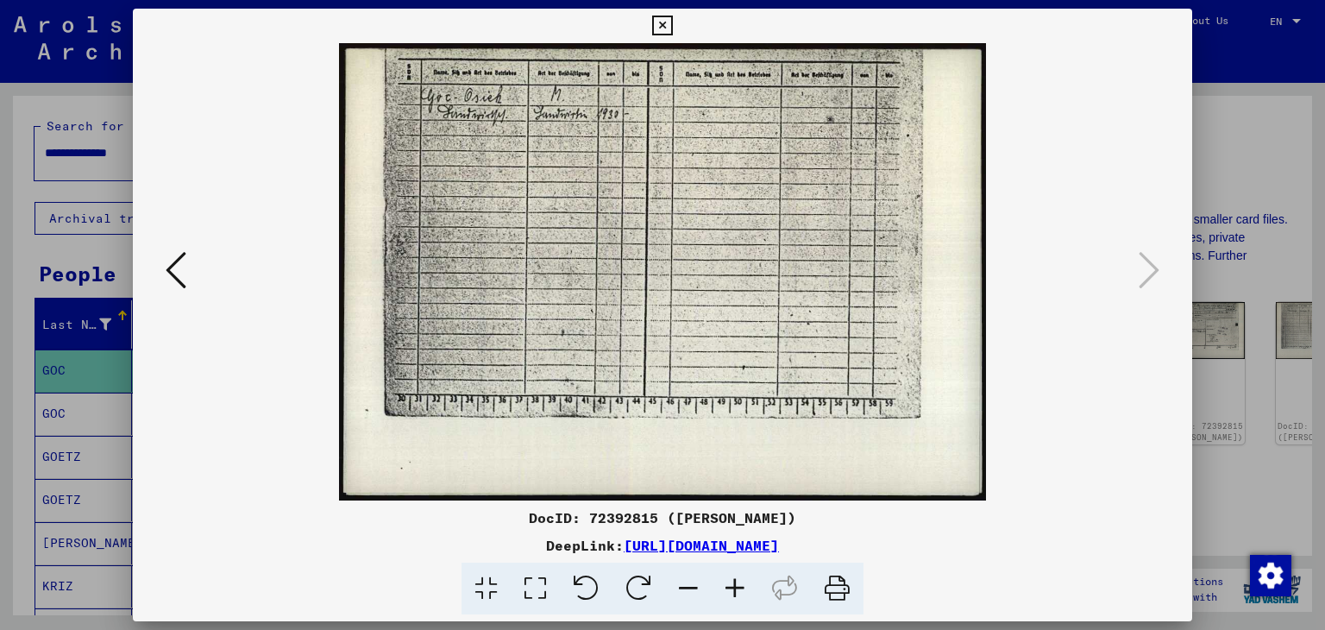
click at [666, 25] on icon at bounding box center [662, 26] width 20 height 21
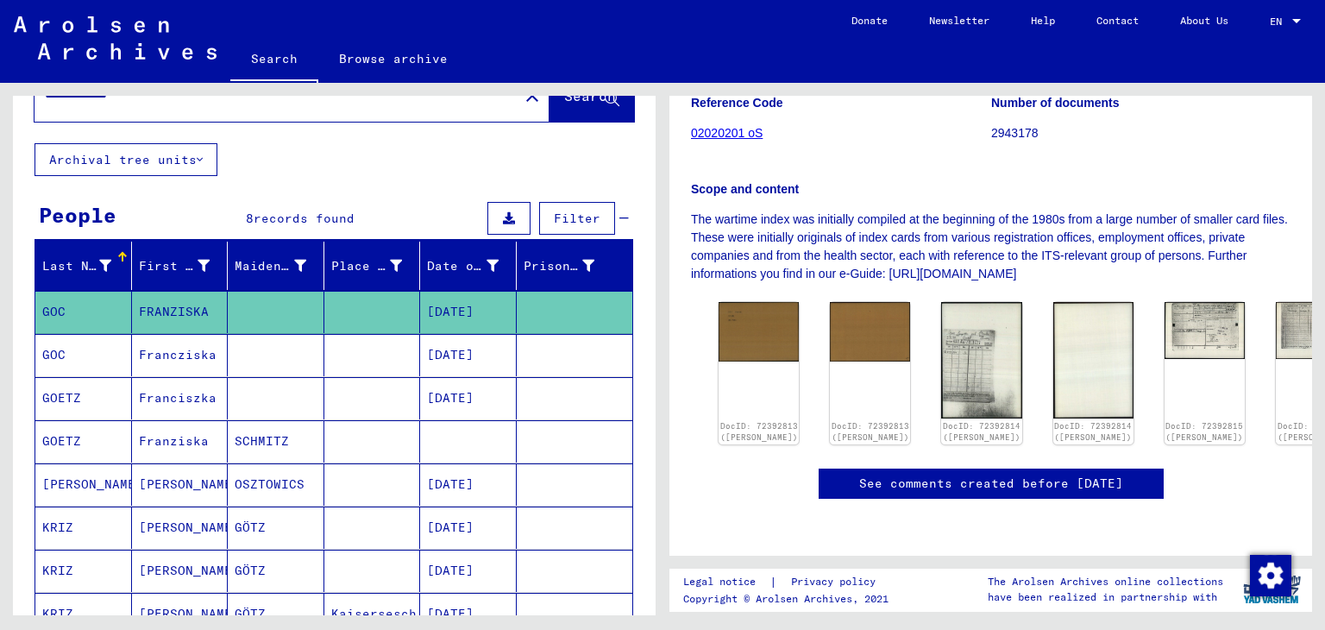
scroll to position [97, 0]
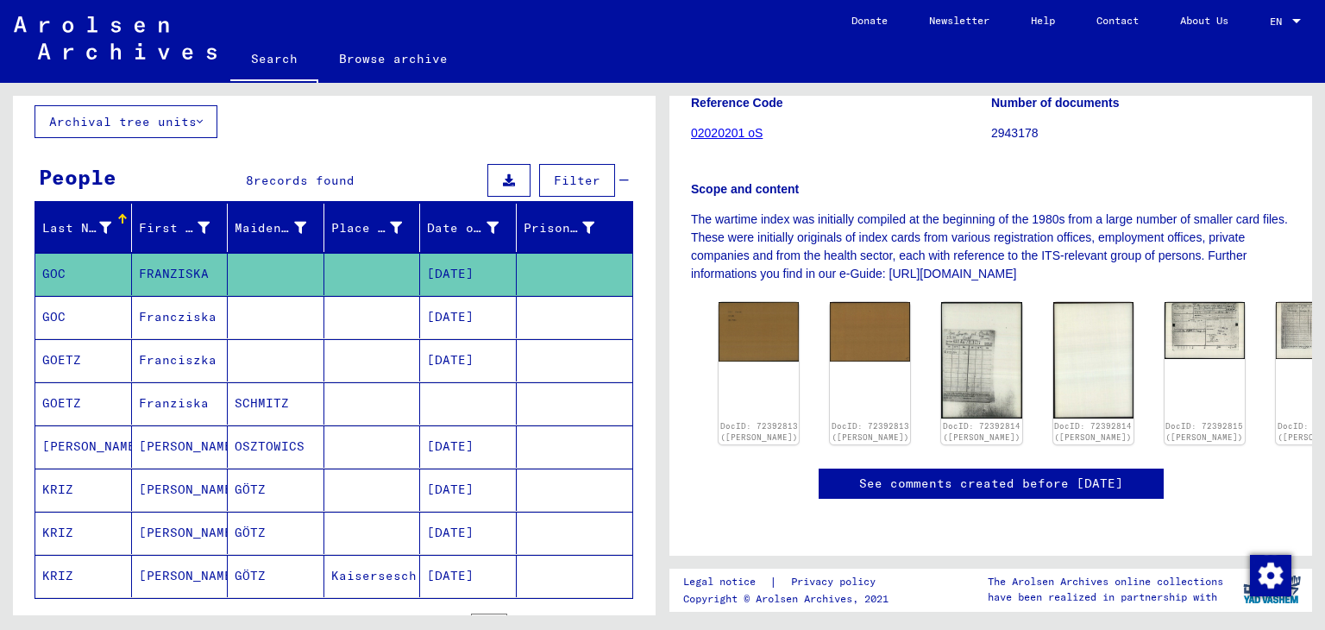
click at [190, 321] on mat-cell "Francziska" at bounding box center [180, 317] width 97 height 42
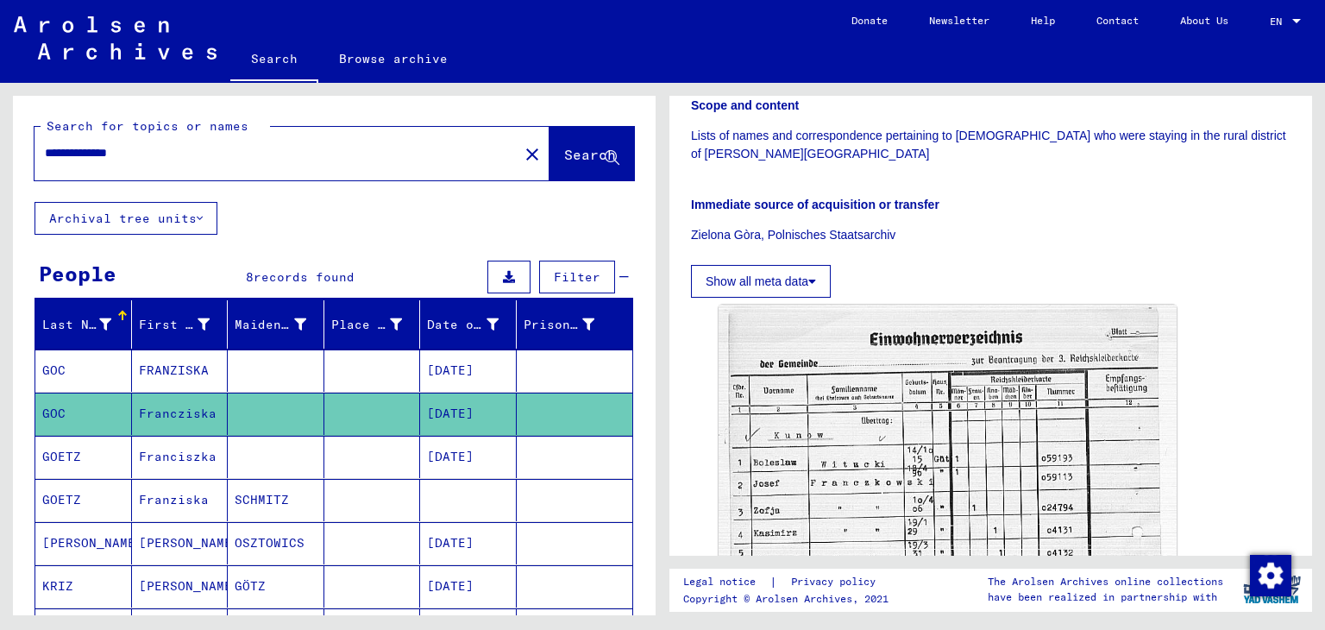
drag, startPoint x: 148, startPoint y: 150, endPoint x: 76, endPoint y: 150, distance: 72.5
click at [76, 150] on input "**********" at bounding box center [276, 153] width 463 height 18
type input "*******"
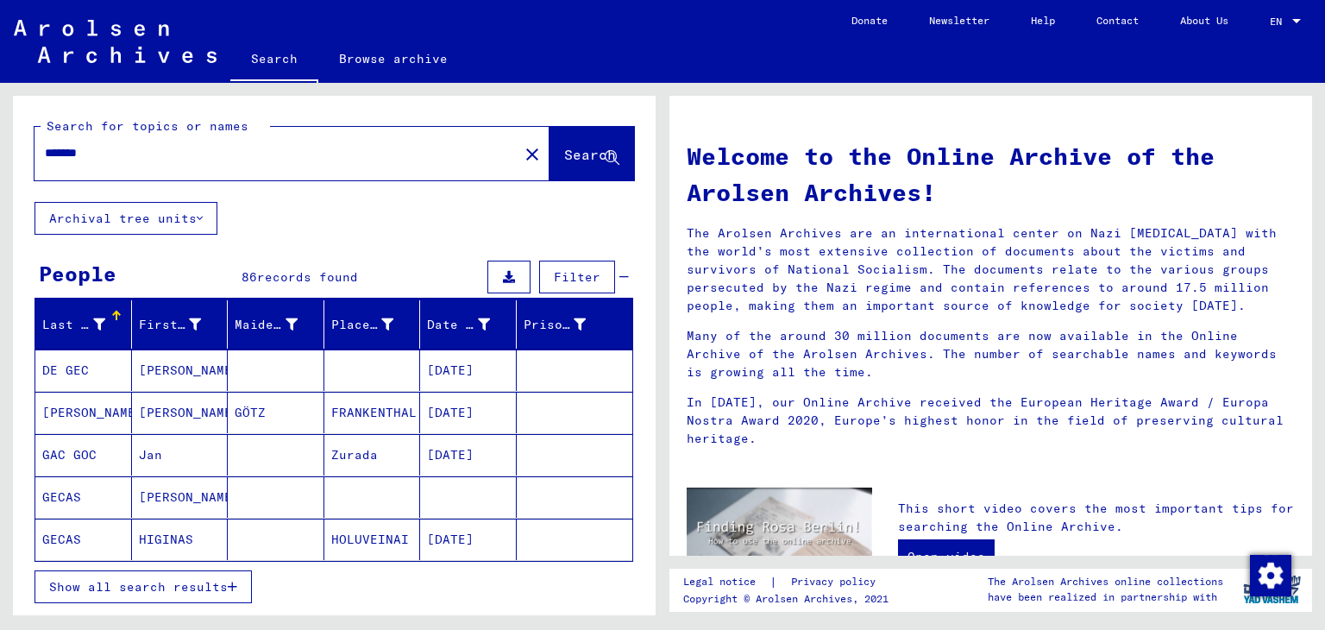
click at [231, 587] on icon "button" at bounding box center [232, 587] width 9 height 12
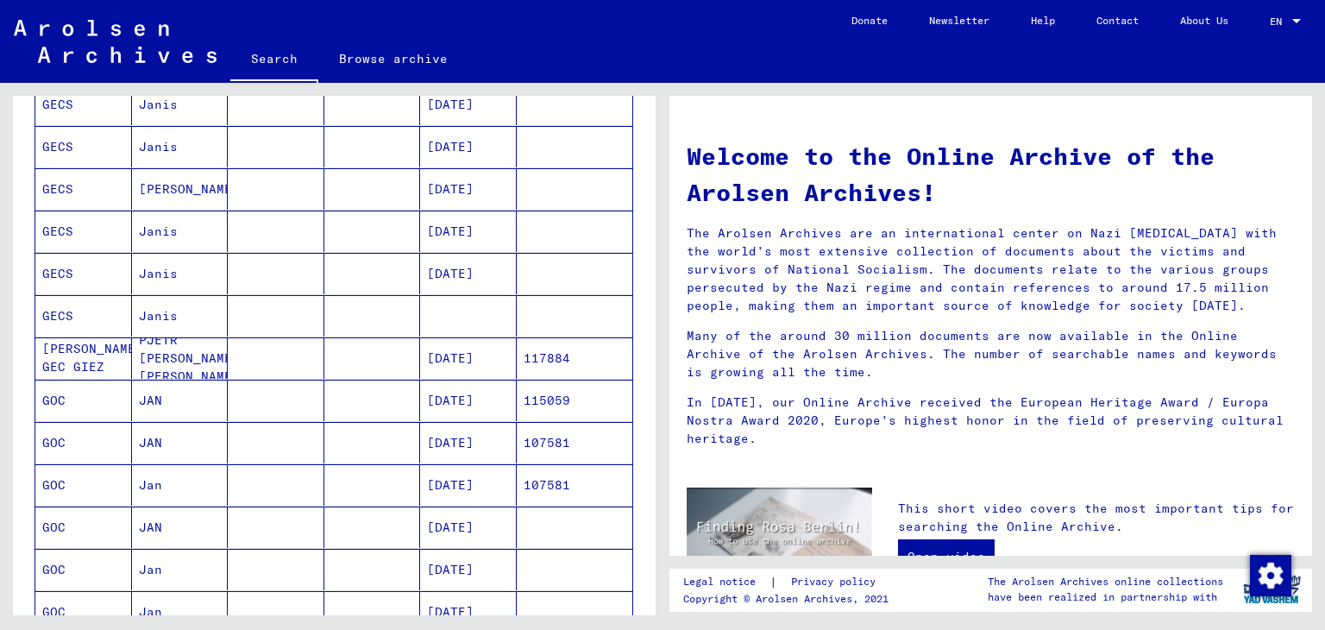
scroll to position [644, 0]
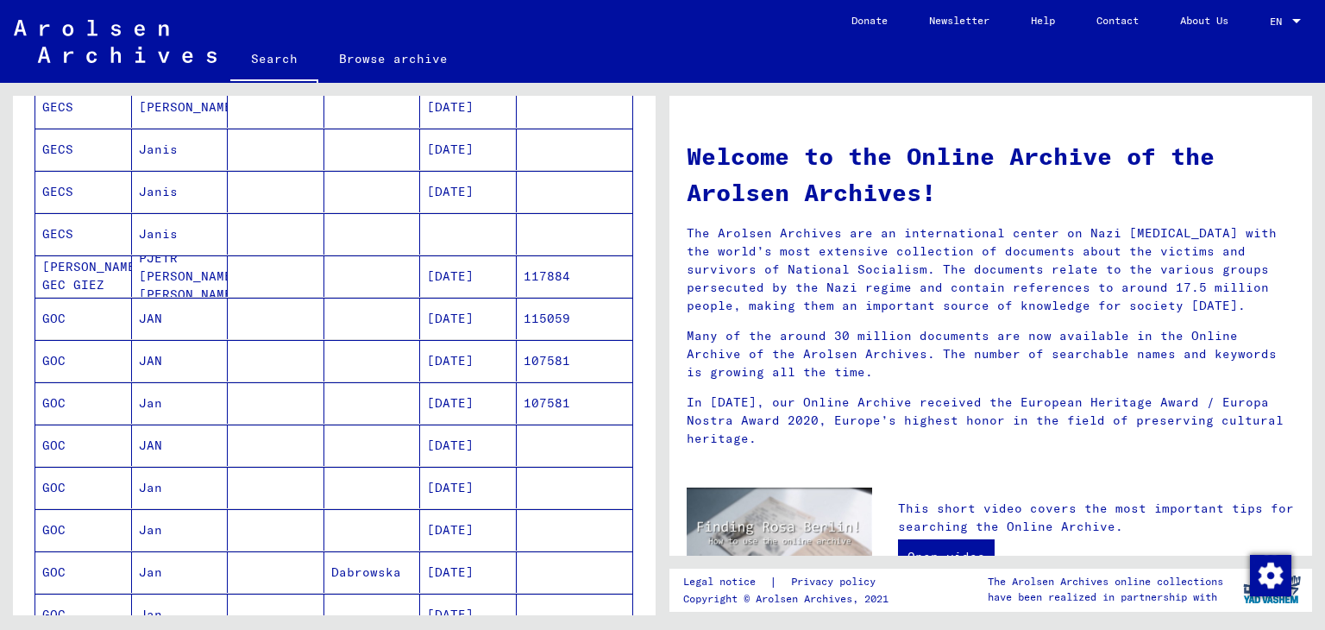
click at [138, 443] on mat-cell "JAN" at bounding box center [180, 445] width 97 height 41
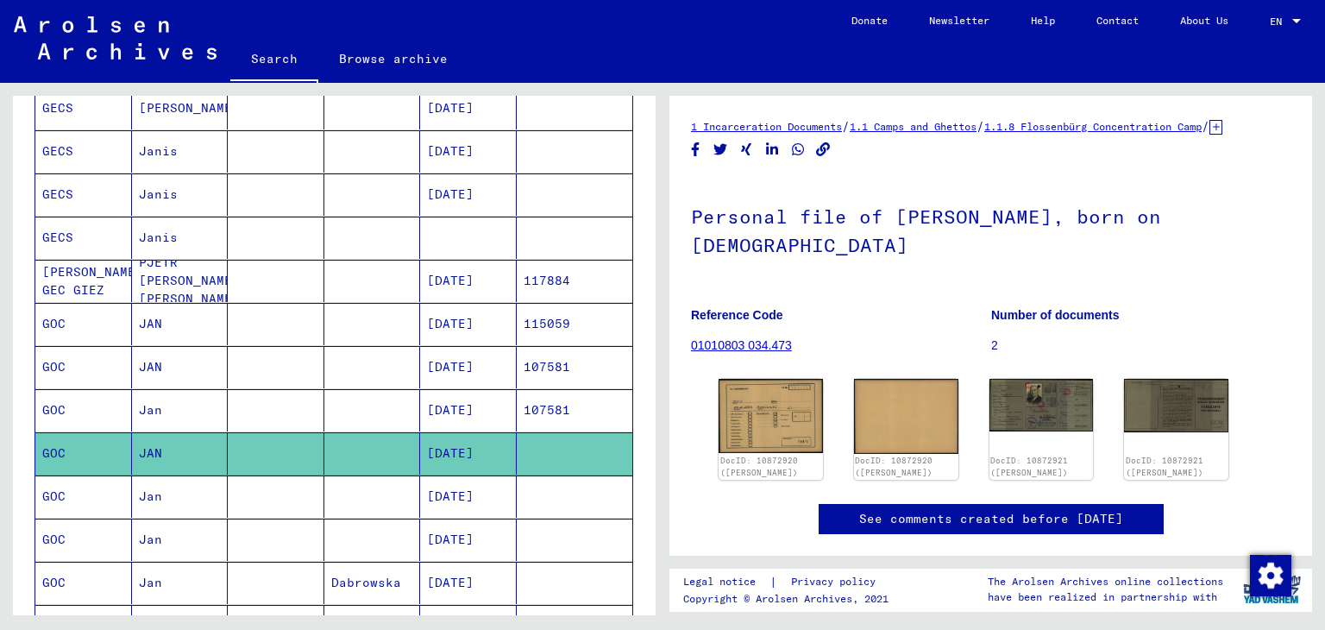
click at [155, 493] on mat-cell "Jan" at bounding box center [180, 496] width 97 height 42
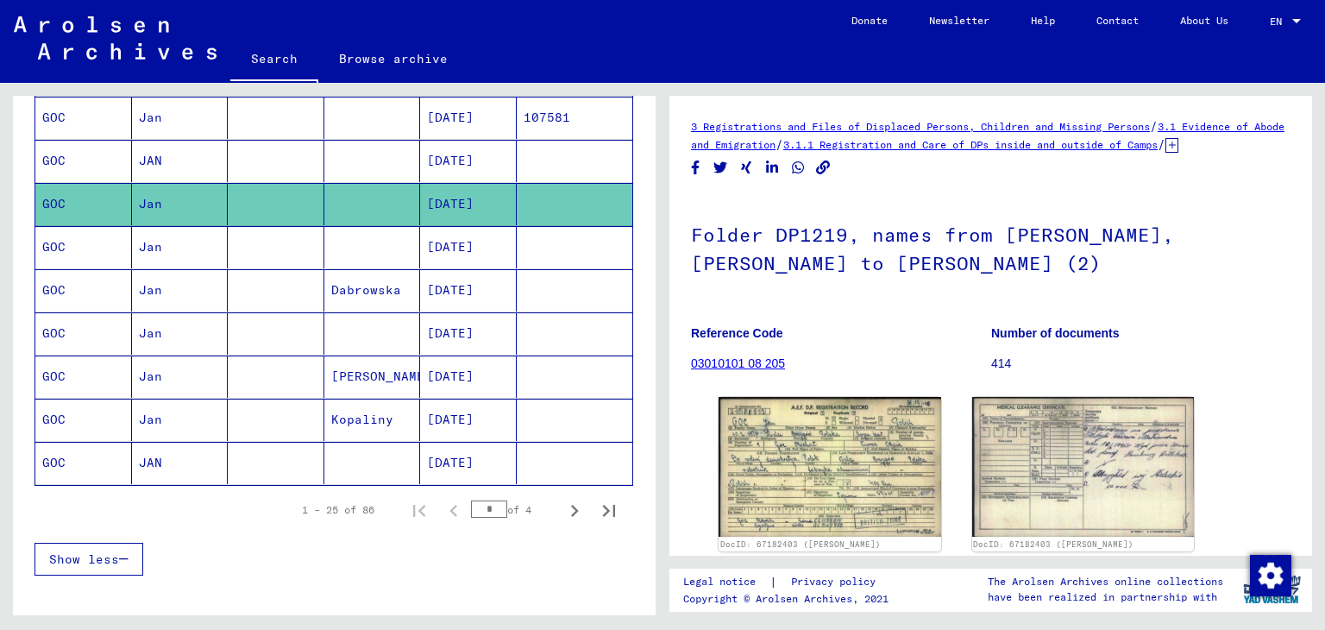
scroll to position [944, 0]
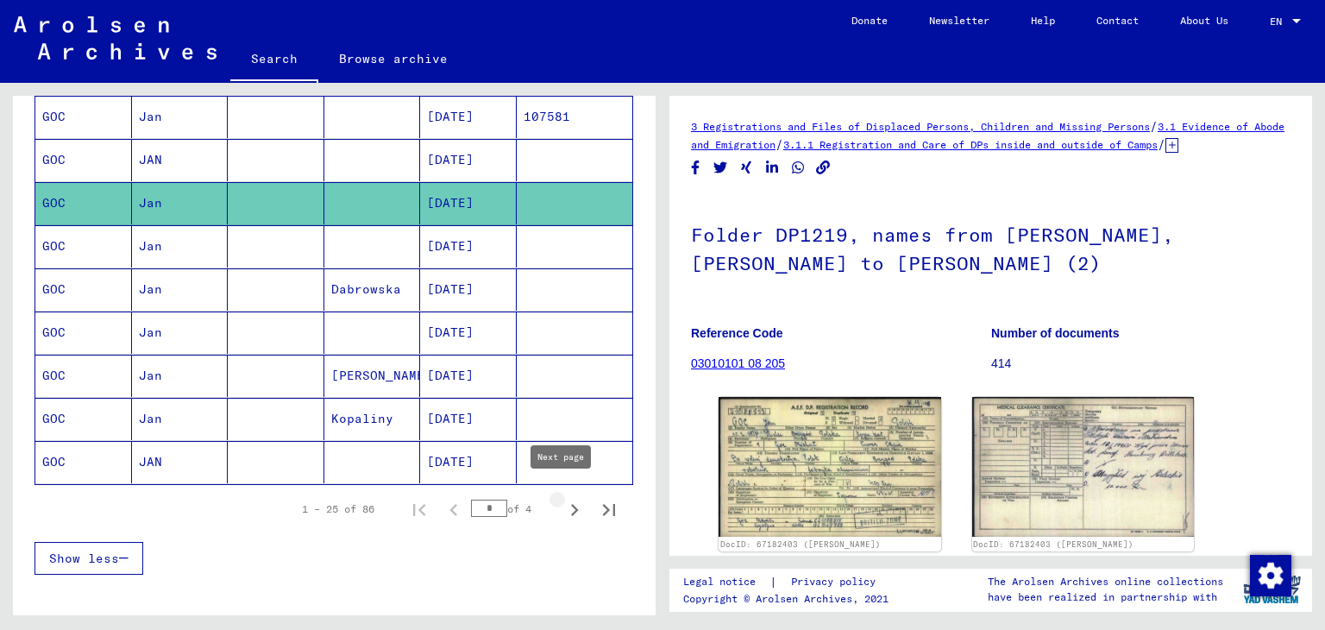
click at [563, 500] on icon "Next page" at bounding box center [575, 510] width 24 height 24
type input "*"
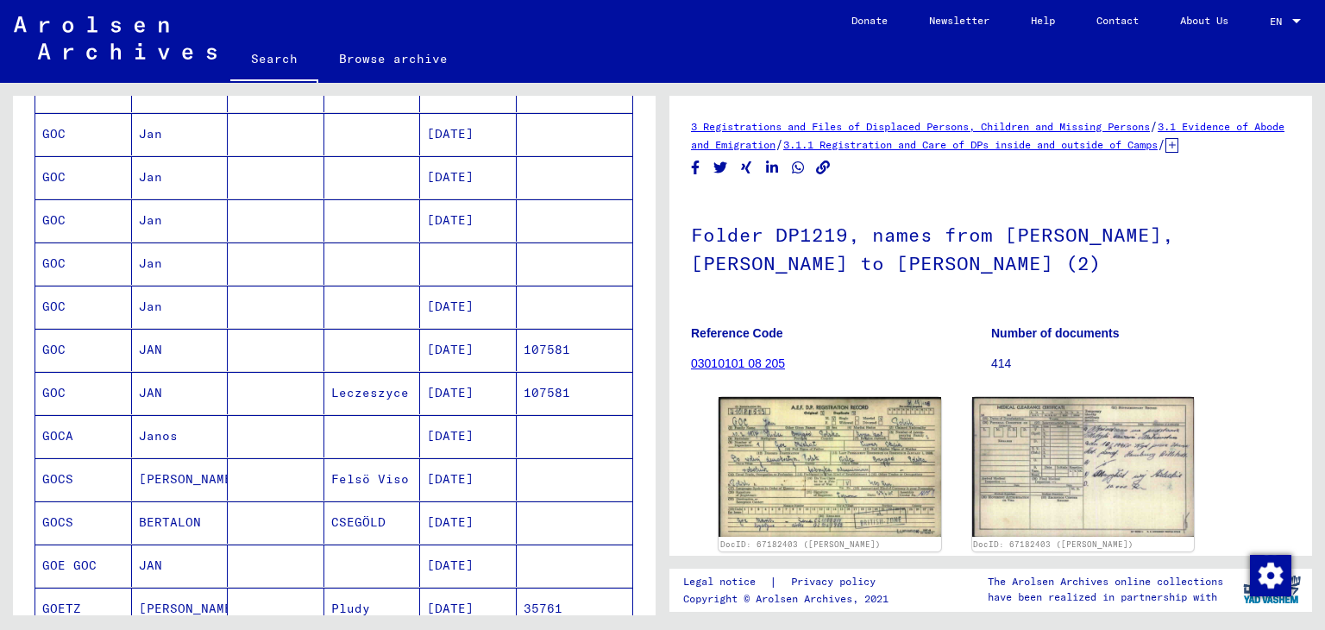
scroll to position [247, 0]
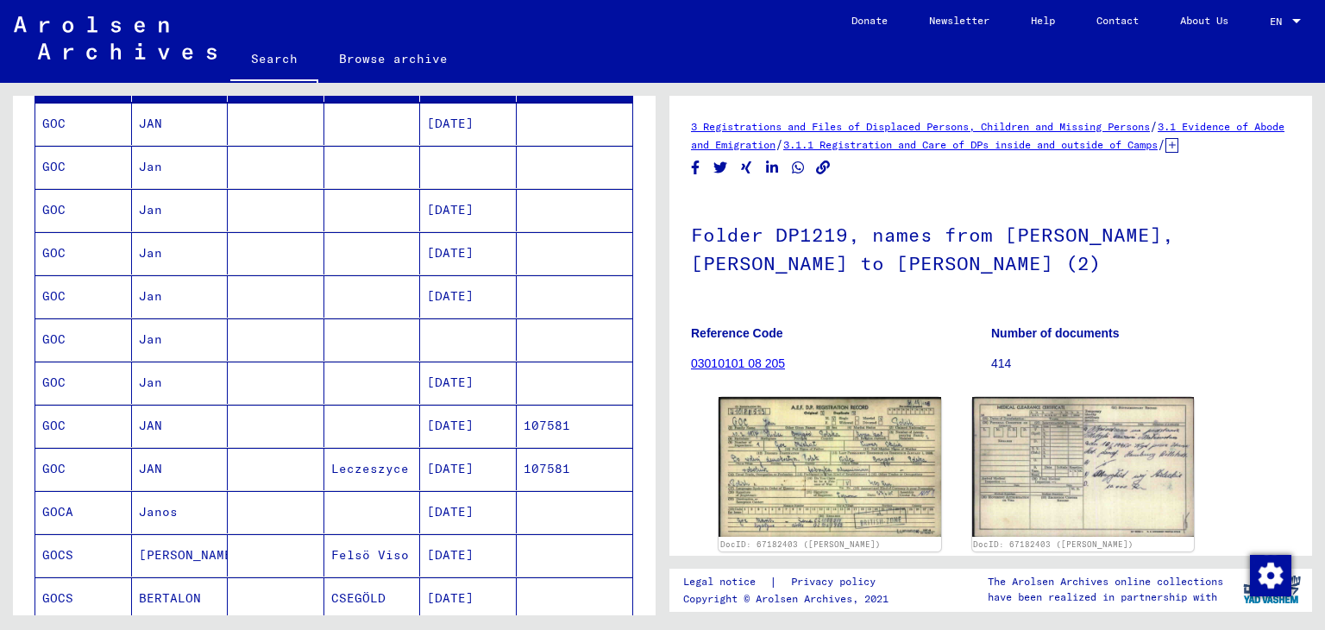
click at [465, 119] on mat-cell "[DATE]" at bounding box center [468, 124] width 97 height 42
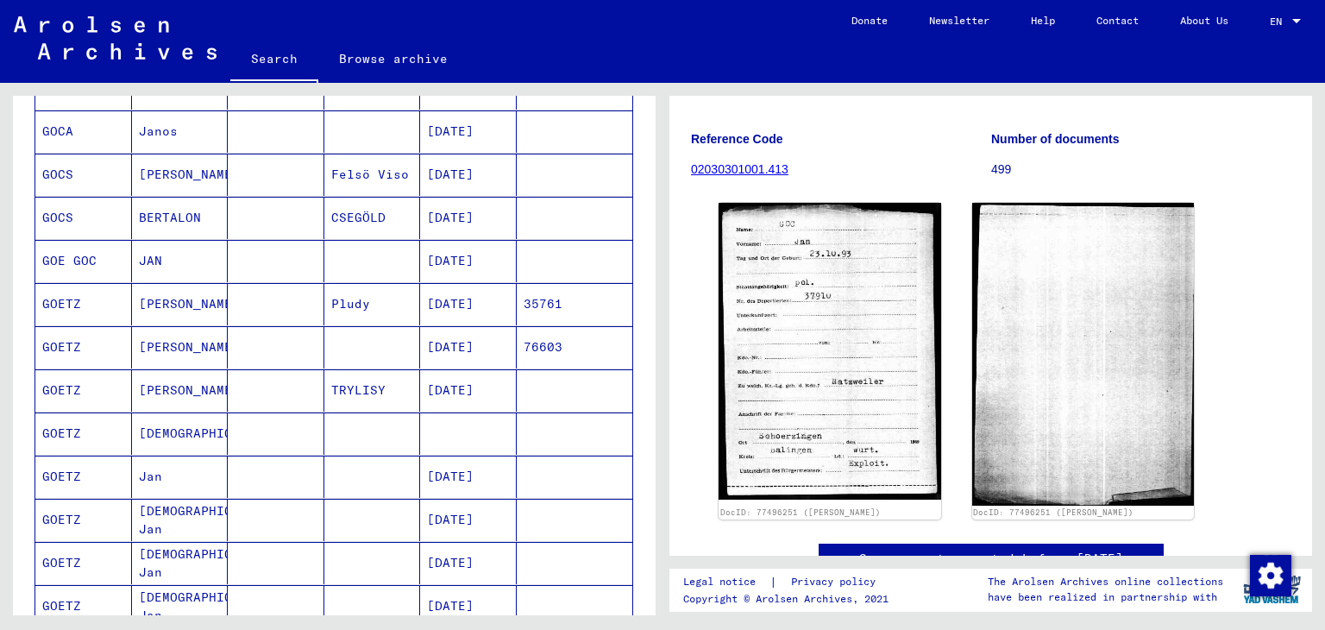
scroll to position [659, 0]
